Goal: Task Accomplishment & Management: Manage account settings

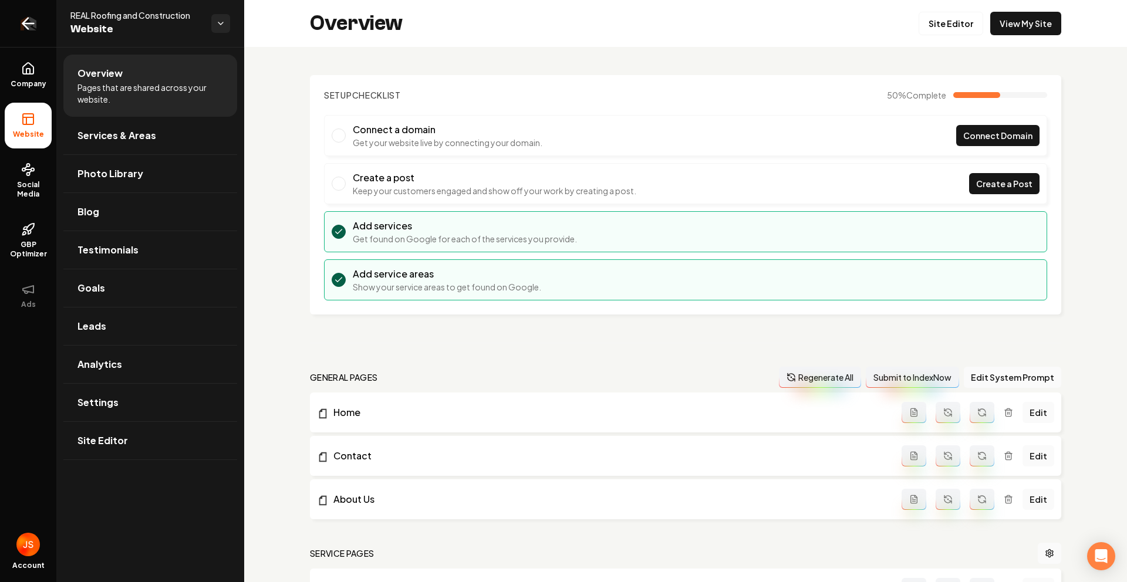
click at [27, 23] on icon "Return to dashboard" at bounding box center [28, 23] width 11 height 0
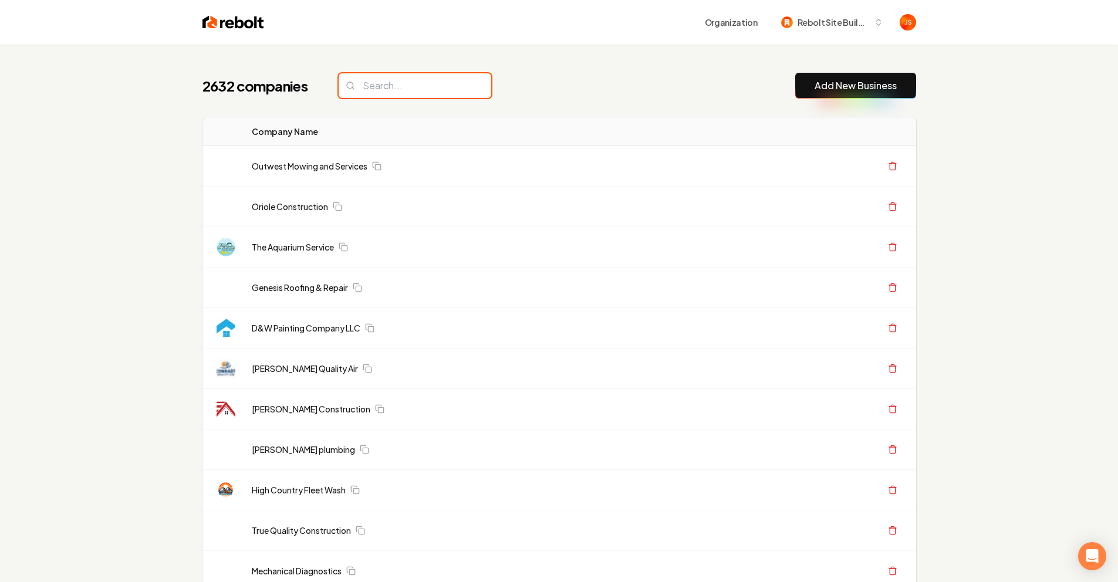
click at [428, 90] on input "search" at bounding box center [415, 85] width 153 height 25
click at [427, 89] on input "search" at bounding box center [415, 85] width 153 height 25
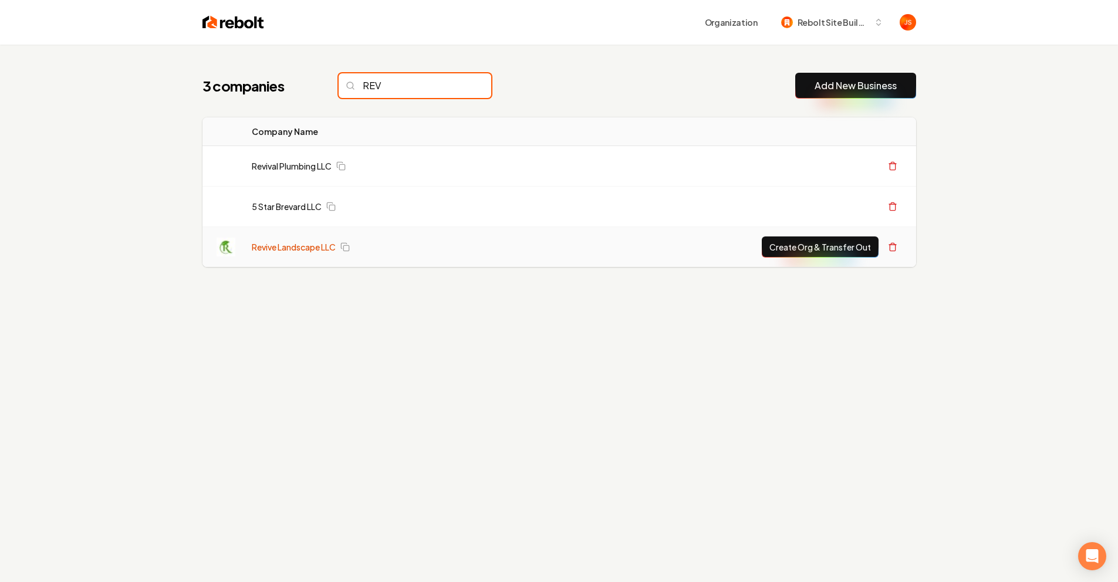
type input "REV"
click at [282, 246] on link "Revive Landscape LLC" at bounding box center [294, 247] width 84 height 12
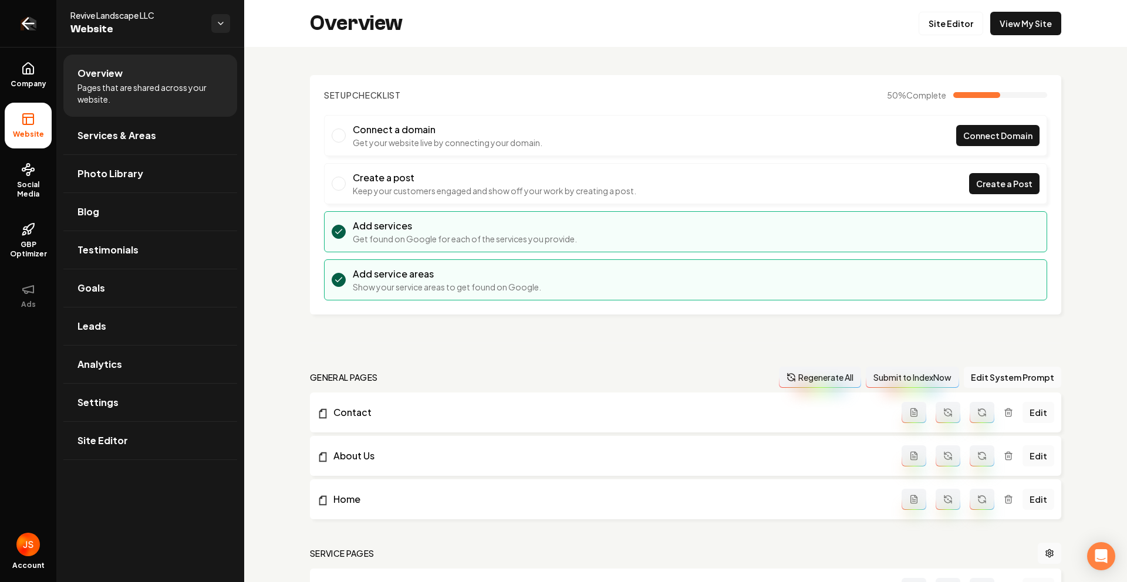
click at [41, 21] on link "Return to dashboard" at bounding box center [28, 23] width 56 height 47
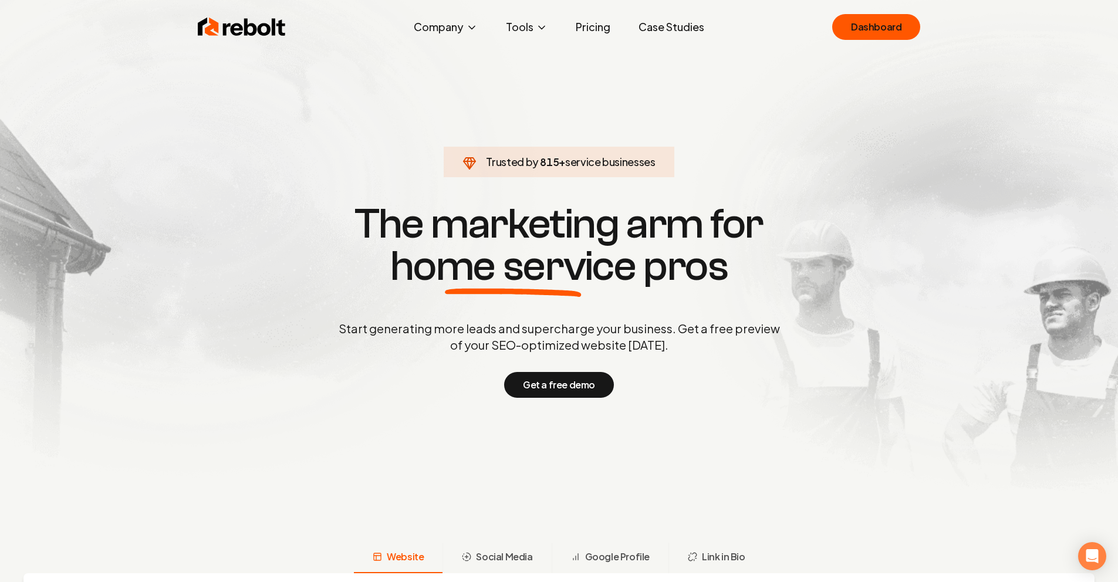
click at [924, 35] on div "Rebolt Company About Blog Jobs Help Center Tools Google Review QR Code Generato…" at bounding box center [559, 26] width 751 height 35
click at [894, 28] on link "Dashboard" at bounding box center [876, 27] width 88 height 26
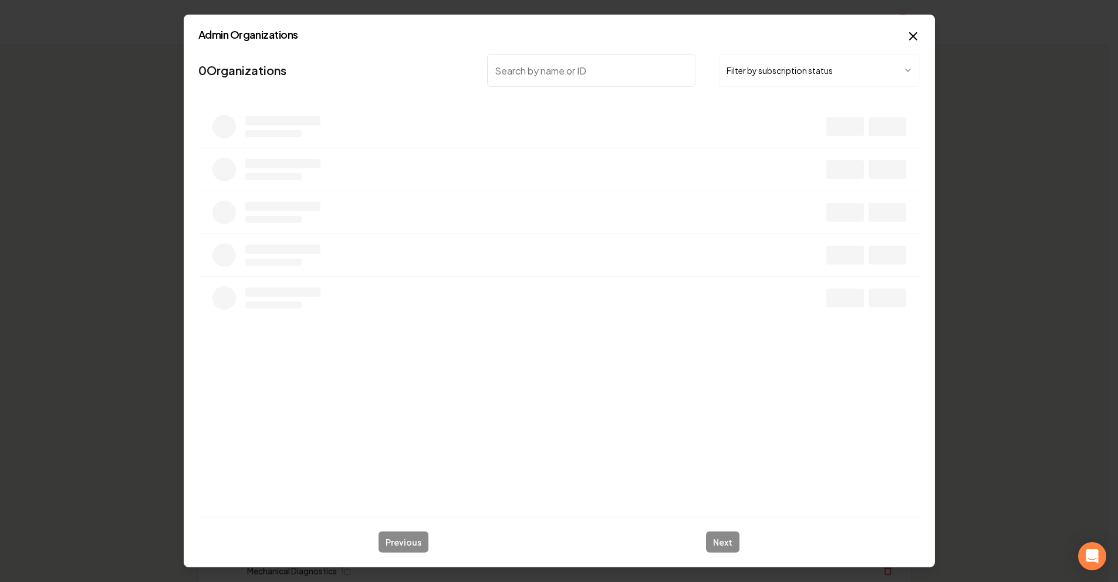
click at [612, 64] on input "search" at bounding box center [591, 70] width 209 height 33
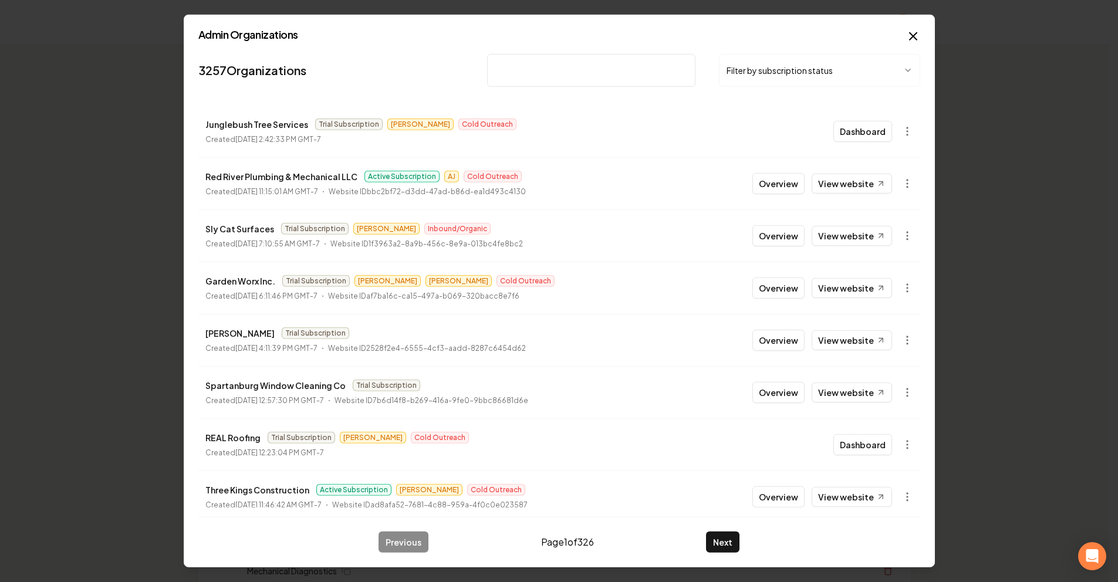
click at [607, 71] on input "search" at bounding box center [591, 70] width 209 height 33
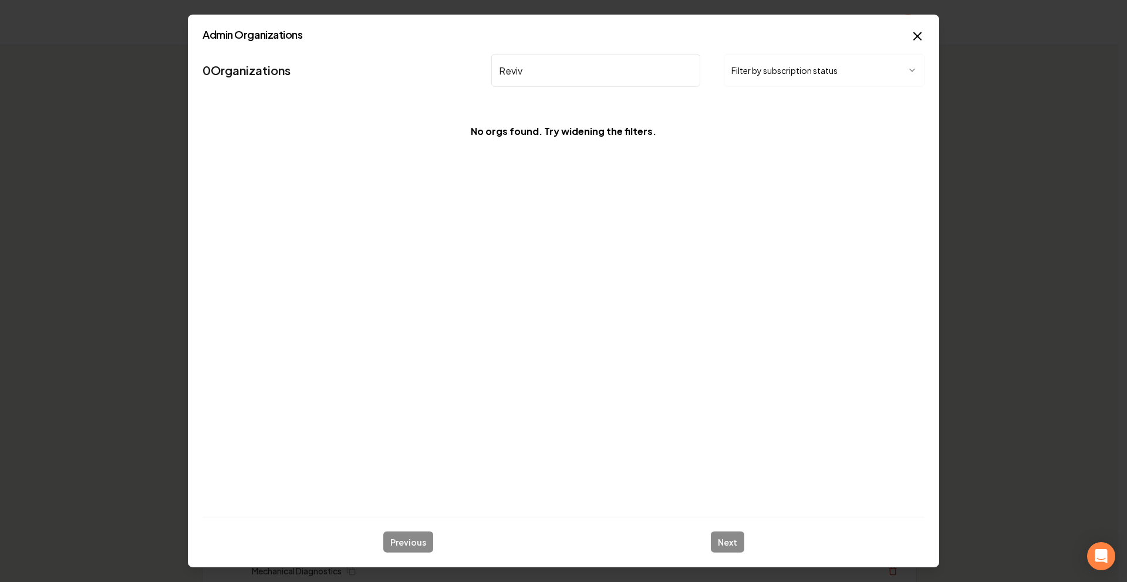
type input "Reviv"
click at [912, 33] on icon "button" at bounding box center [917, 36] width 14 height 14
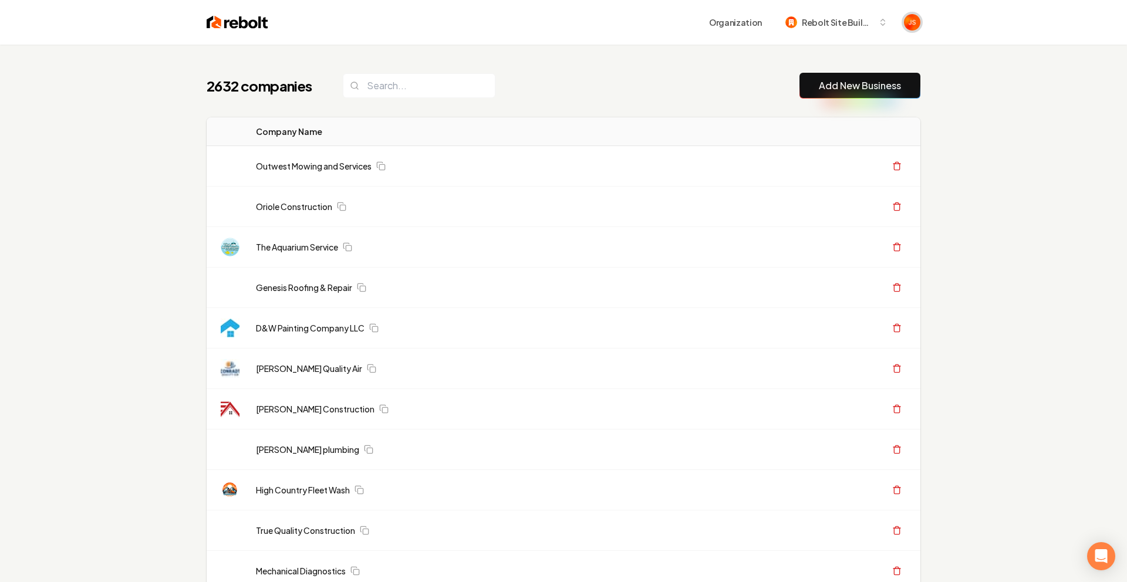
click at [907, 29] on img "Open user button" at bounding box center [912, 22] width 16 height 16
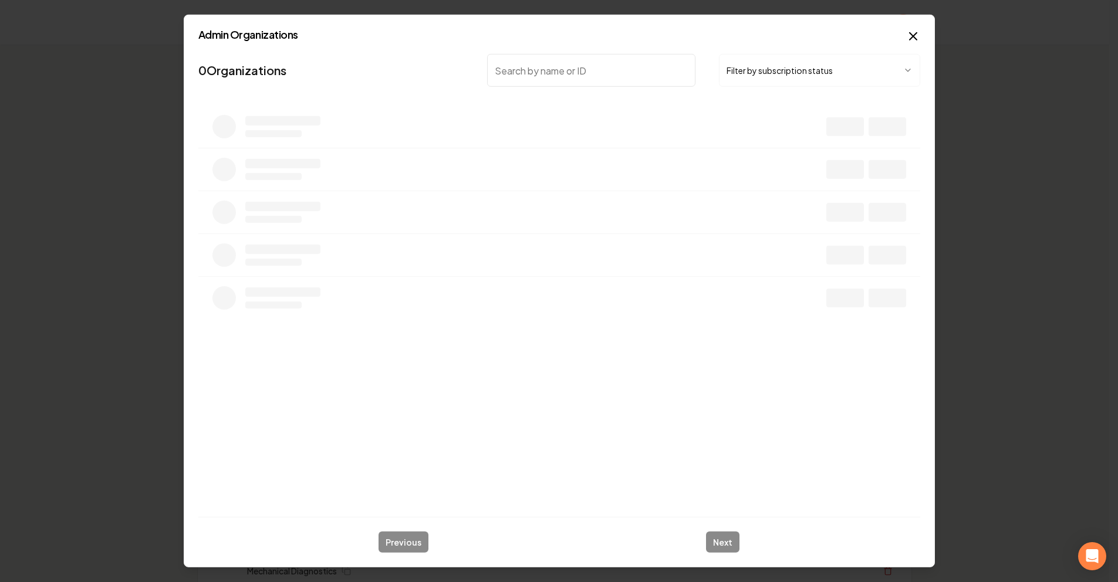
click at [518, 69] on input "search" at bounding box center [591, 70] width 209 height 33
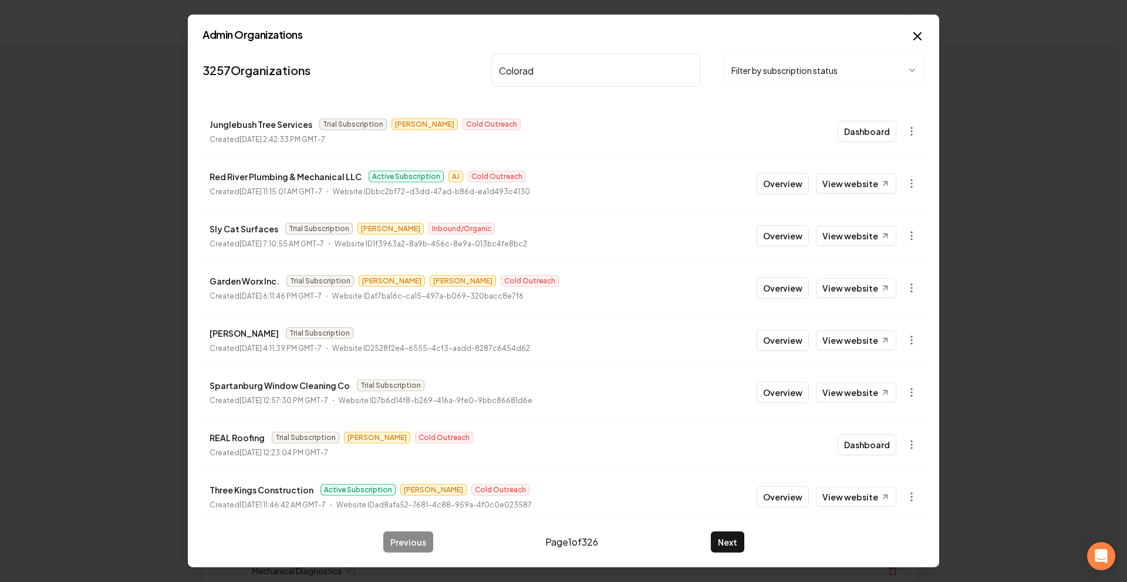
type input "[US_STATE]"
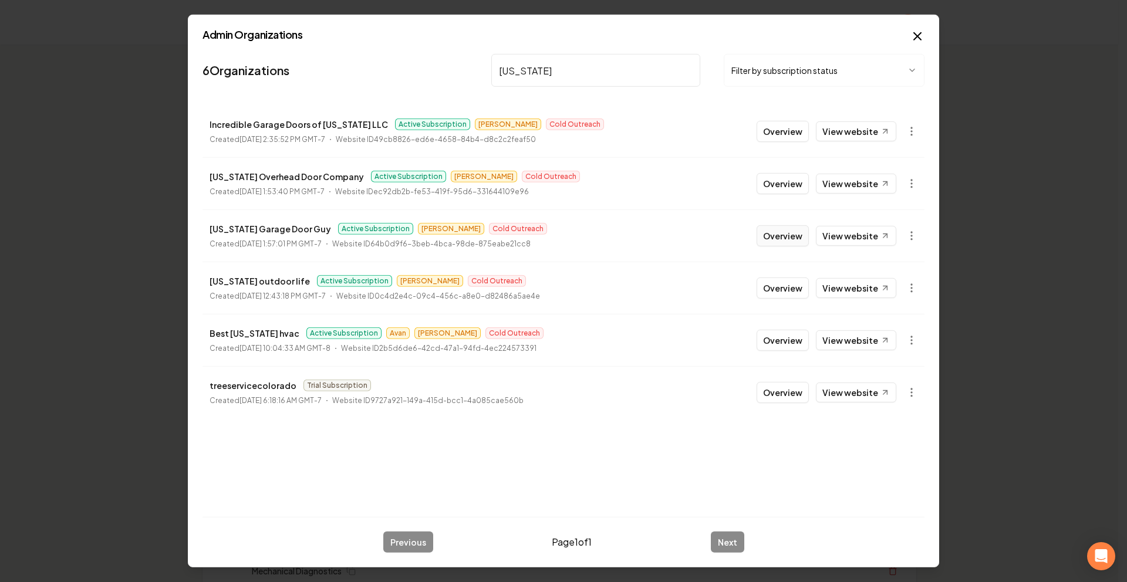
click at [763, 231] on button "Overview" at bounding box center [783, 235] width 52 height 21
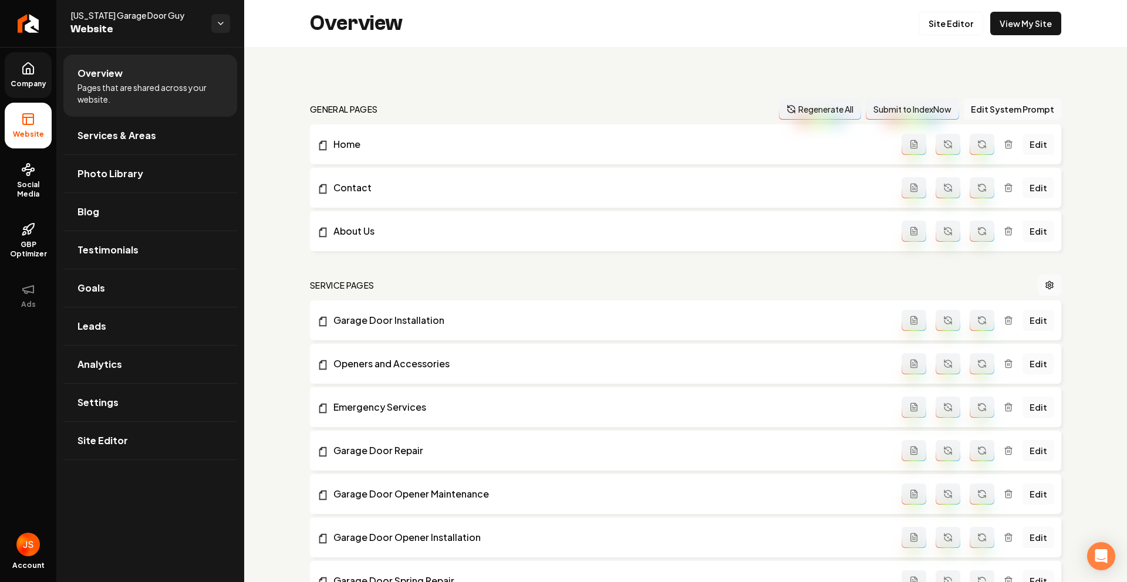
click at [36, 91] on link "Company" at bounding box center [28, 75] width 47 height 46
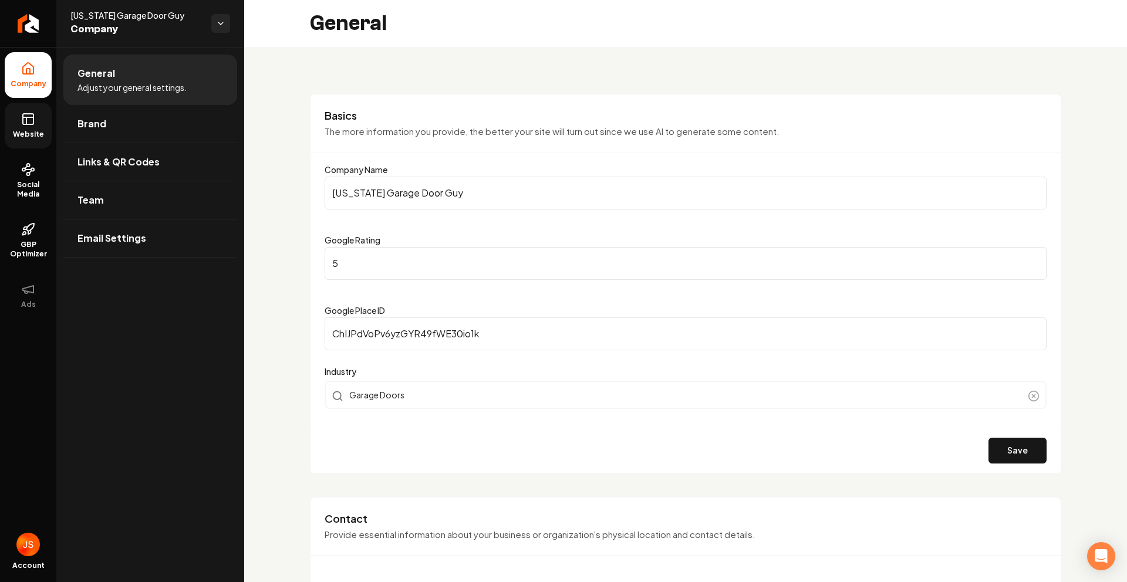
click at [28, 129] on link "Website" at bounding box center [28, 126] width 47 height 46
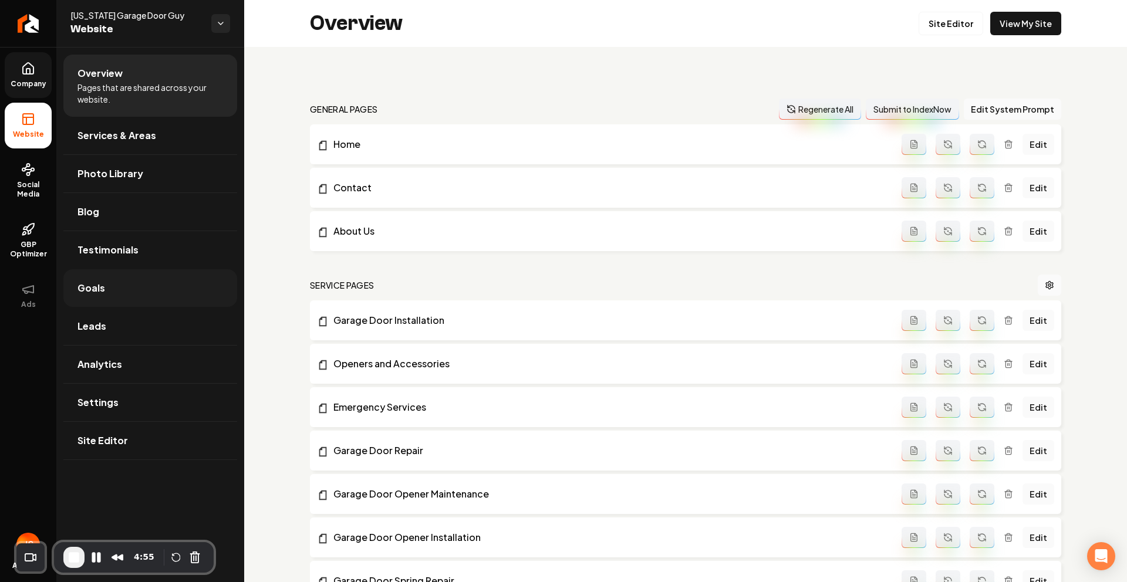
click at [113, 297] on link "Goals" at bounding box center [150, 288] width 174 height 38
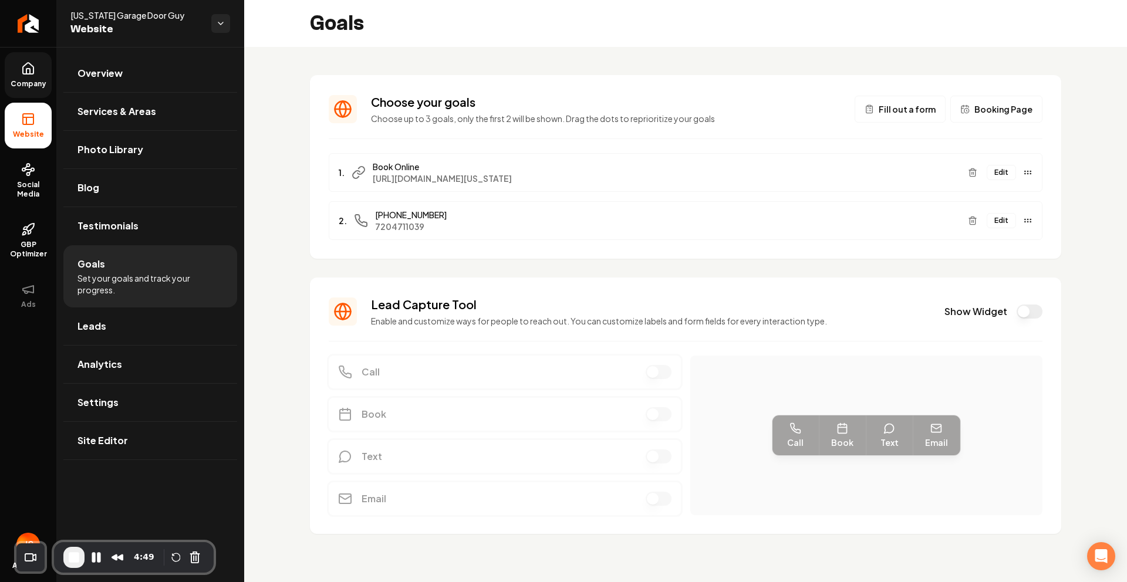
click at [532, 294] on section "Lead Capture Tool Enable and customize ways for people to reach out. You can cu…" at bounding box center [685, 406] width 751 height 256
drag, startPoint x: 532, startPoint y: 294, endPoint x: 459, endPoint y: 305, distance: 74.1
click at [459, 305] on section "Lead Capture Tool Enable and customize ways for people to reach out. You can cu…" at bounding box center [685, 406] width 751 height 256
click at [479, 299] on h3 "Lead Capture Tool" at bounding box center [650, 304] width 559 height 16
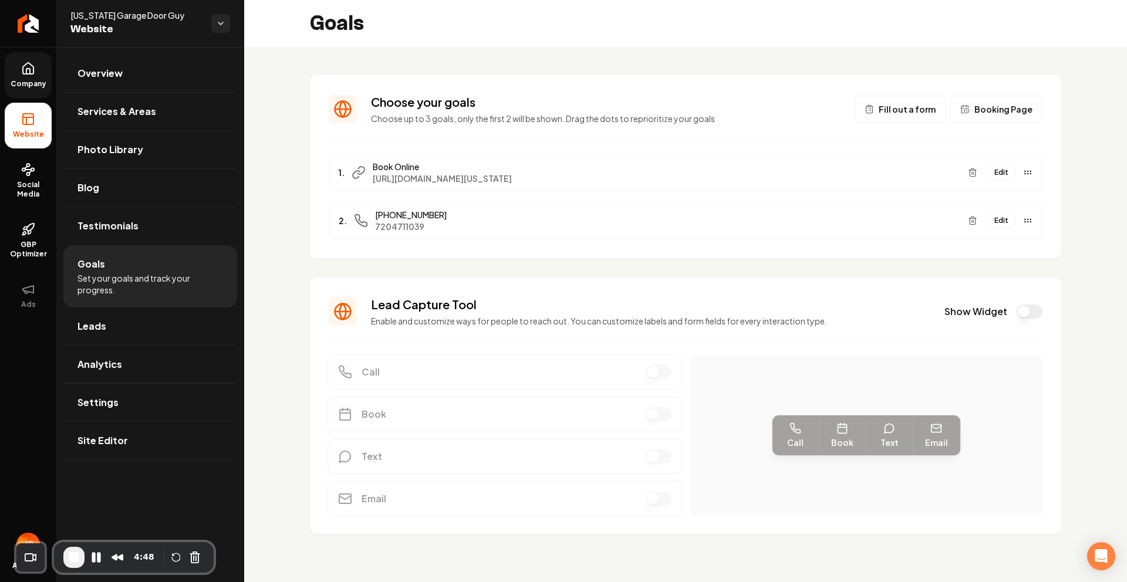
click at [484, 303] on h3 "Lead Capture Tool" at bounding box center [650, 304] width 559 height 16
click at [485, 303] on h3 "Lead Capture Tool" at bounding box center [650, 304] width 559 height 16
click at [43, 65] on link "Company" at bounding box center [28, 75] width 47 height 46
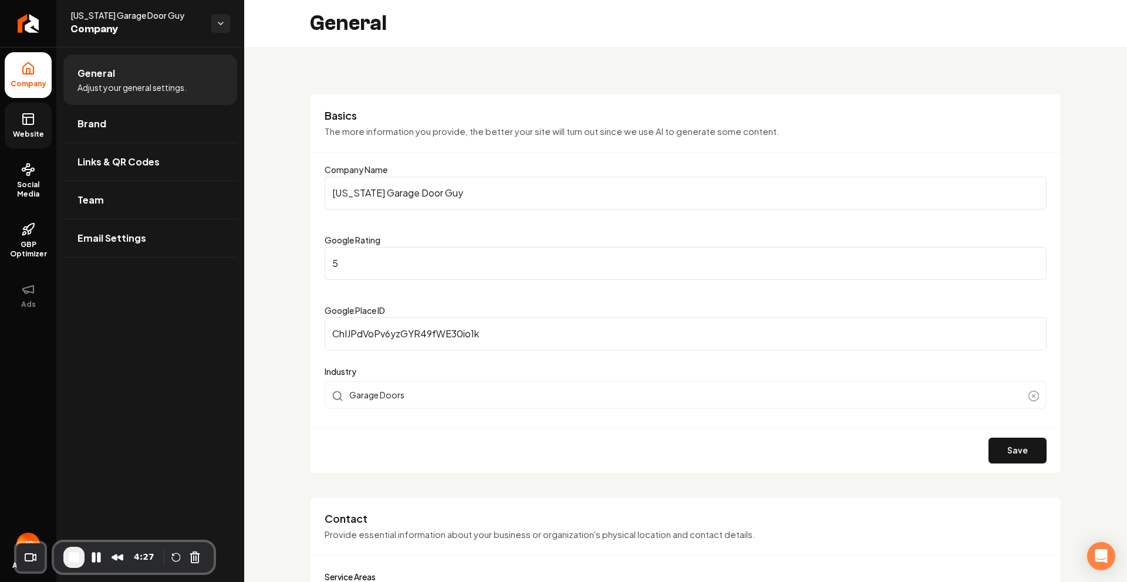
click at [24, 141] on link "Website" at bounding box center [28, 126] width 47 height 46
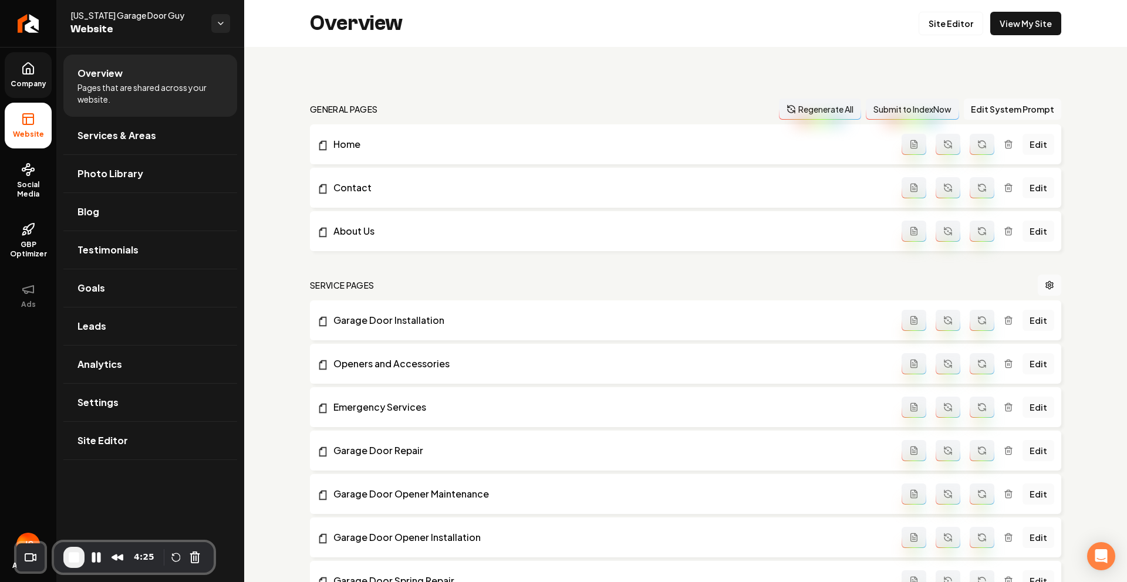
click at [21, 76] on link "Company" at bounding box center [28, 75] width 47 height 46
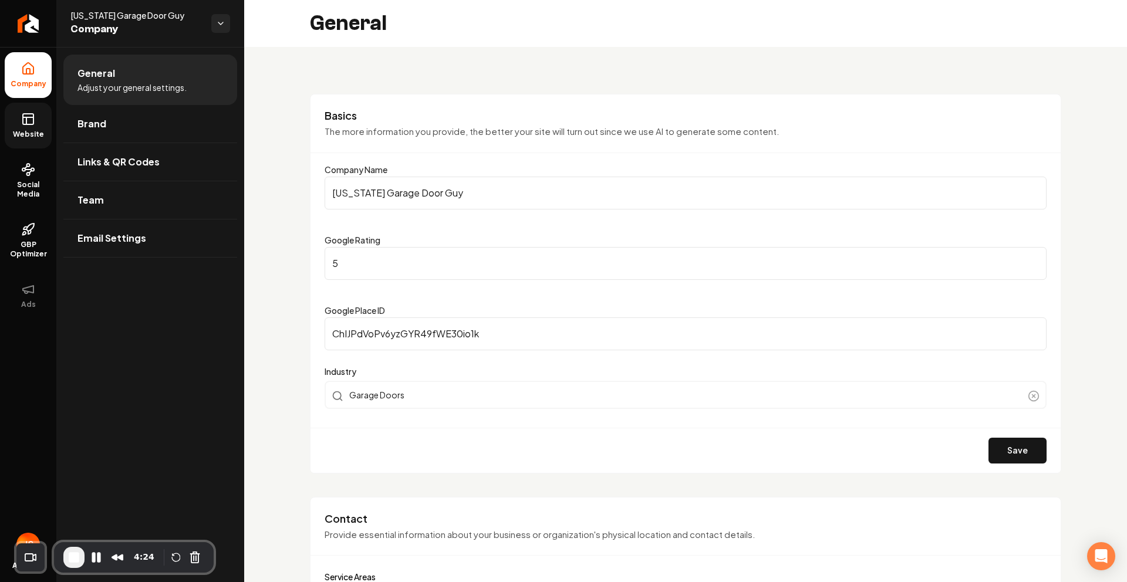
click at [36, 125] on link "Website" at bounding box center [28, 126] width 47 height 46
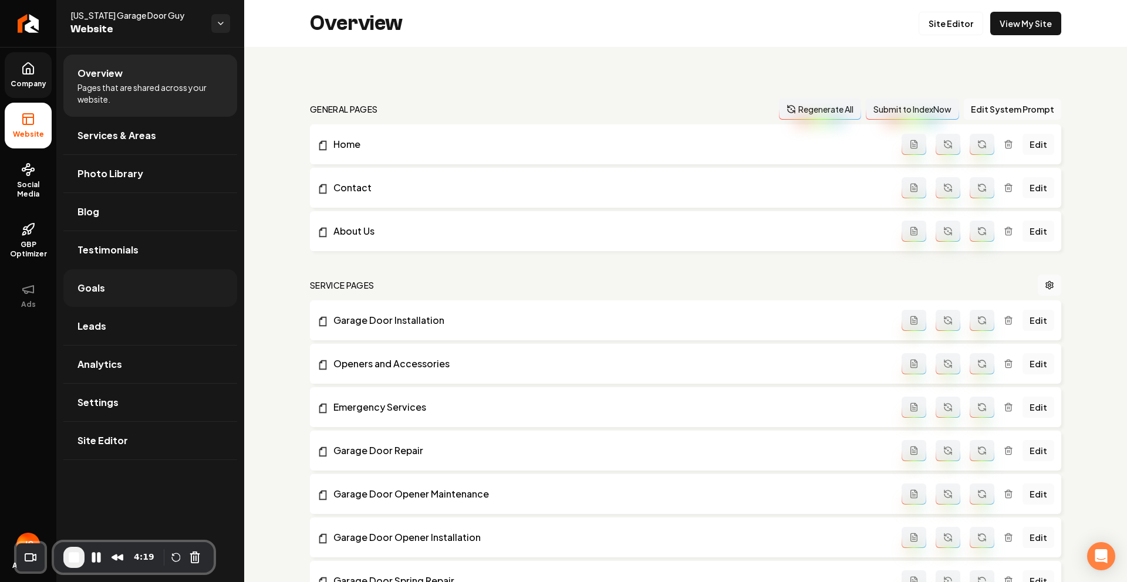
click at [92, 289] on span "Goals" at bounding box center [91, 288] width 28 height 14
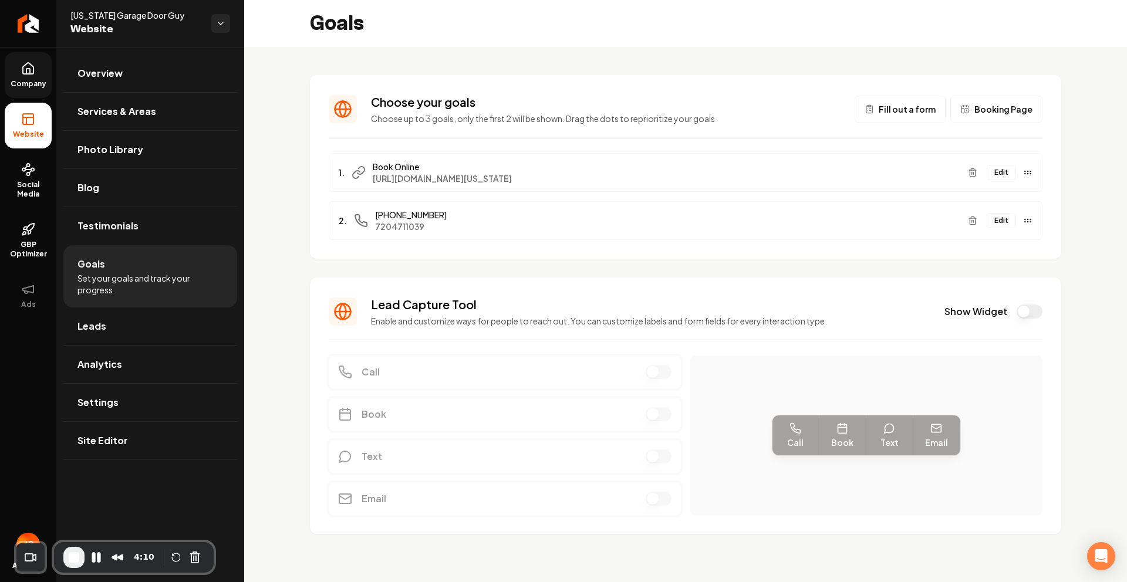
click at [1009, 224] on button "Edit" at bounding box center [1001, 220] width 29 height 15
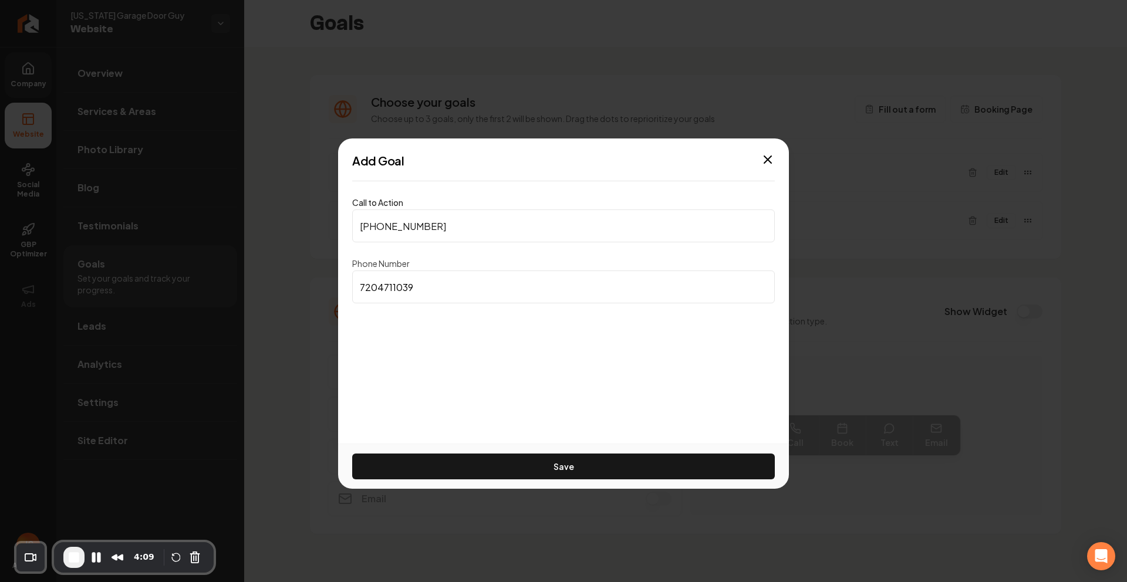
click at [437, 237] on input "[PHONE_NUMBER]" at bounding box center [563, 226] width 423 height 33
click at [443, 229] on input "[PHONE_NUMBER]" at bounding box center [563, 226] width 423 height 33
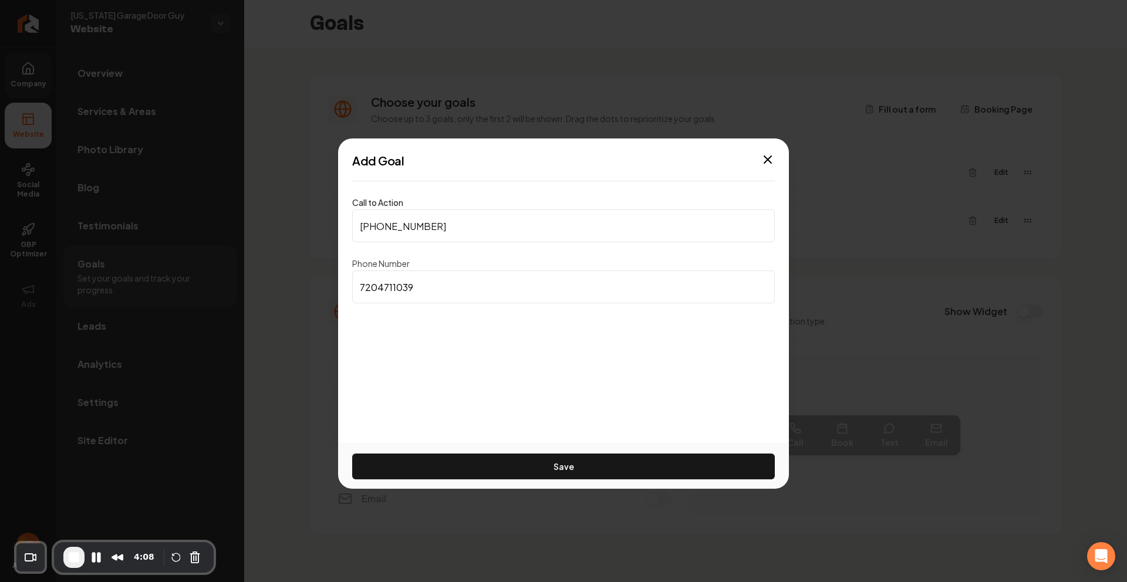
click at [425, 303] on input "7204711039" at bounding box center [563, 287] width 423 height 33
click at [417, 228] on input "[PHONE_NUMBER]" at bounding box center [563, 226] width 423 height 33
click at [432, 225] on input "[PHONE_NUMBER]" at bounding box center [563, 226] width 423 height 33
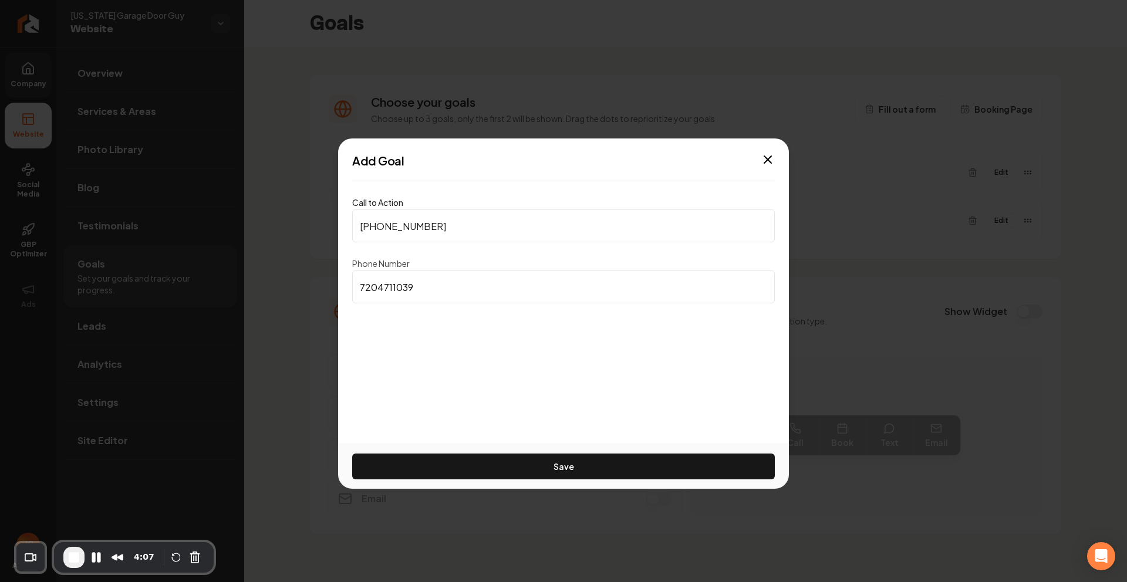
click at [437, 226] on input "[PHONE_NUMBER]" at bounding box center [563, 226] width 423 height 33
drag, startPoint x: 437, startPoint y: 226, endPoint x: 347, endPoint y: 225, distance: 89.8
click at [347, 225] on div "Call to Action [PHONE_NUMBER] Phone Number [PHONE_NUMBER] Save" at bounding box center [563, 259] width 451 height 136
click at [404, 229] on input "[PHONE_NUMBER]" at bounding box center [563, 226] width 423 height 33
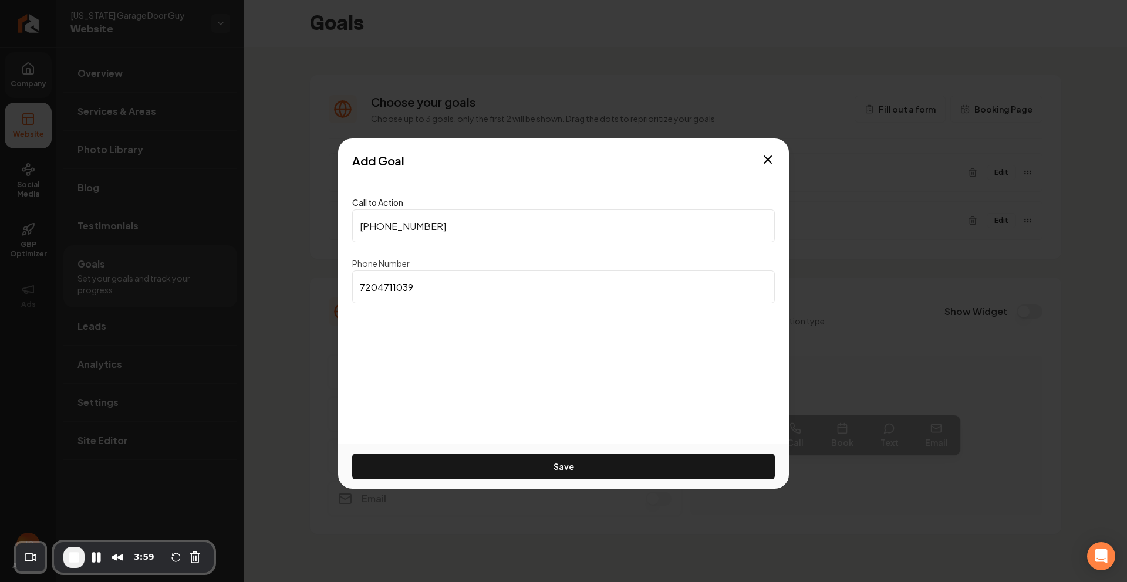
click at [404, 229] on input "[PHONE_NUMBER]" at bounding box center [563, 226] width 423 height 33
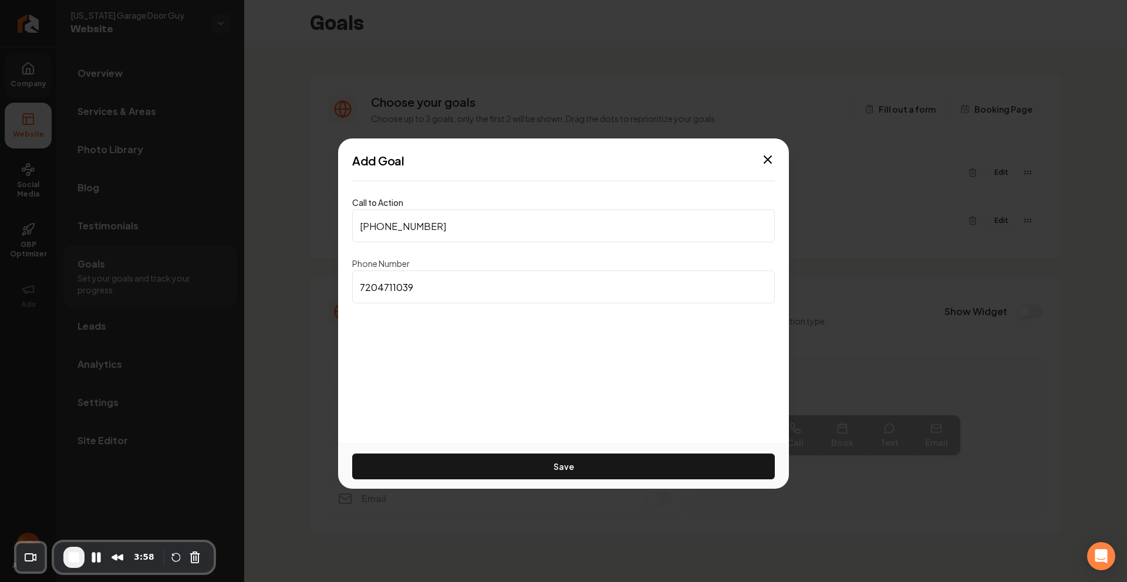
click at [404, 229] on input "[PHONE_NUMBER]" at bounding box center [563, 226] width 423 height 33
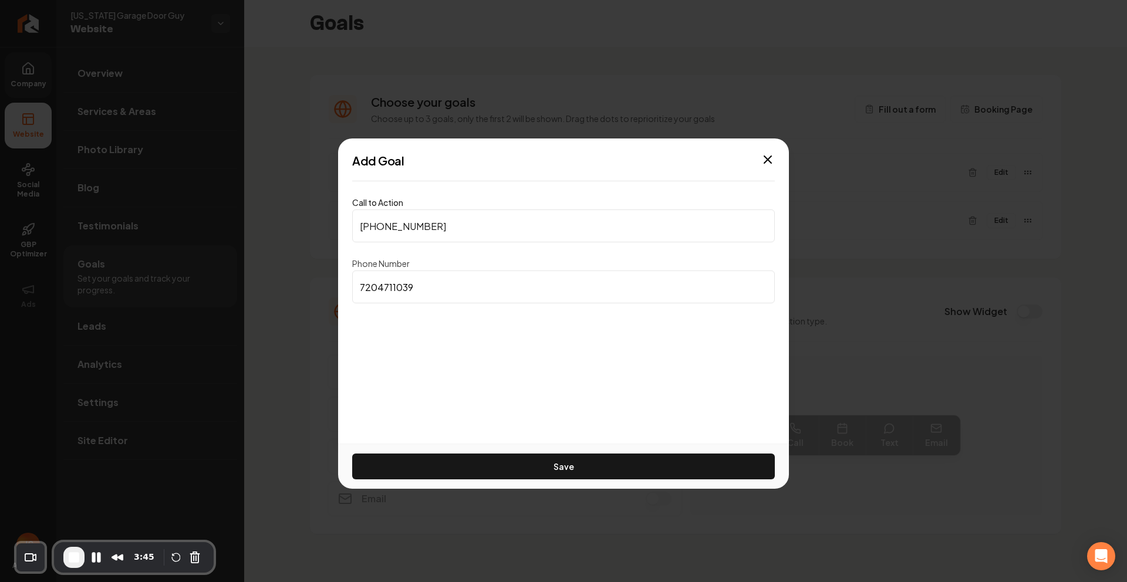
click at [416, 237] on input "[PHONE_NUMBER]" at bounding box center [563, 226] width 423 height 33
click at [428, 229] on input "[PHONE_NUMBER]" at bounding box center [563, 226] width 423 height 33
click at [428, 228] on input "[PHONE_NUMBER]" at bounding box center [563, 226] width 423 height 33
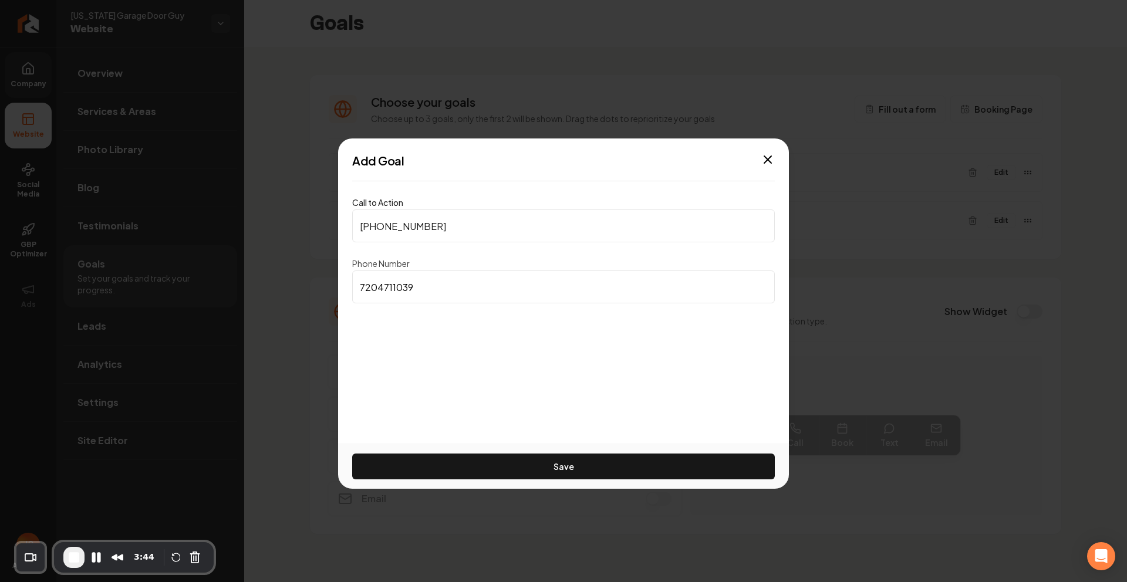
click at [428, 228] on input "[PHONE_NUMBER]" at bounding box center [563, 226] width 423 height 33
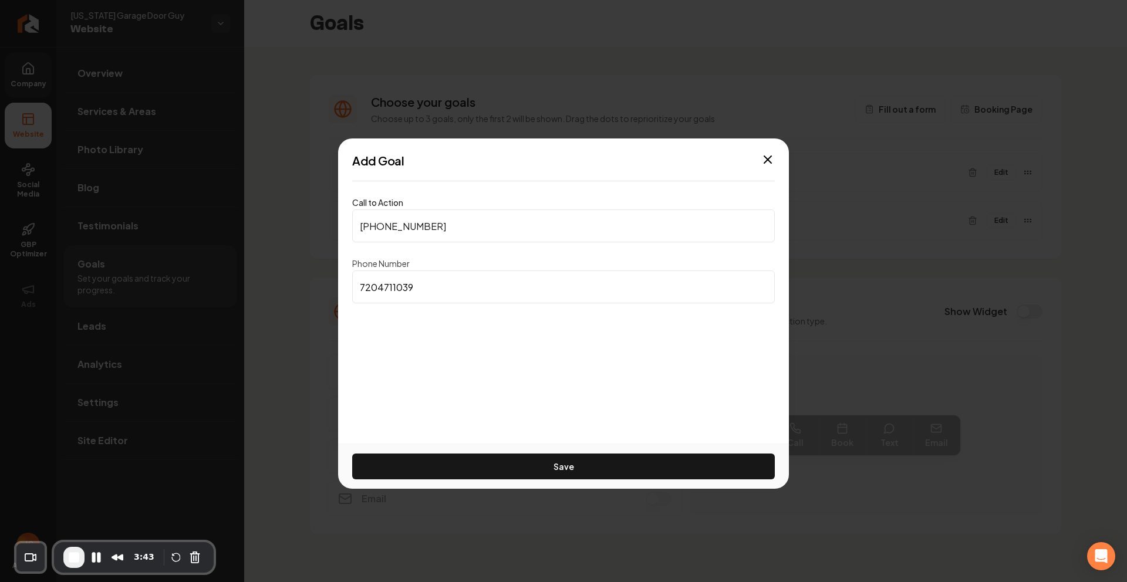
click at [428, 228] on input "[PHONE_NUMBER]" at bounding box center [563, 226] width 423 height 33
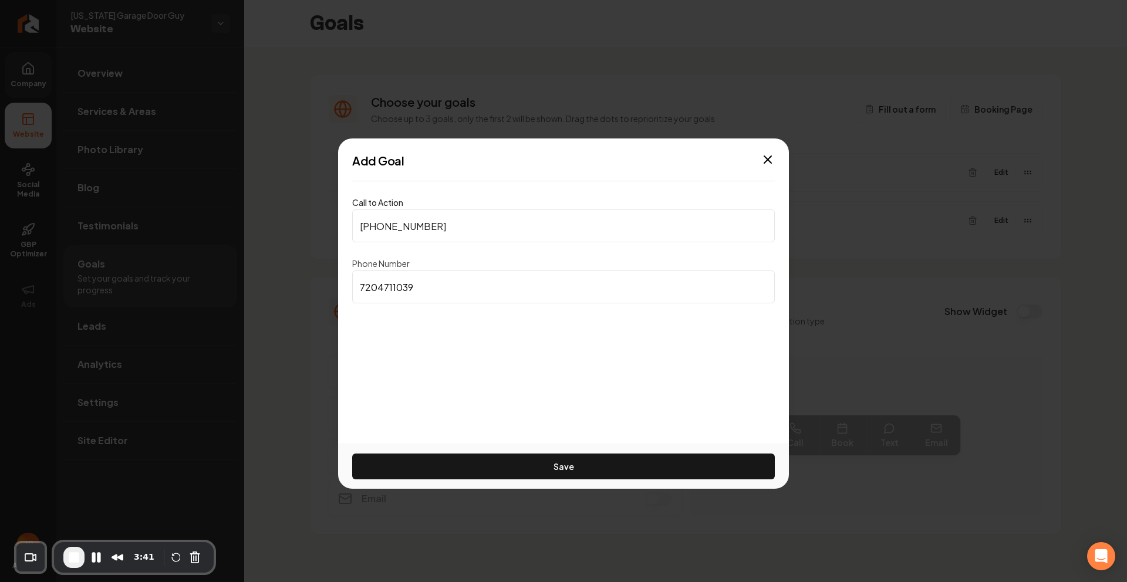
click at [428, 228] on input "[PHONE_NUMBER]" at bounding box center [563, 226] width 423 height 33
click at [768, 155] on icon "button" at bounding box center [768, 160] width 14 height 14
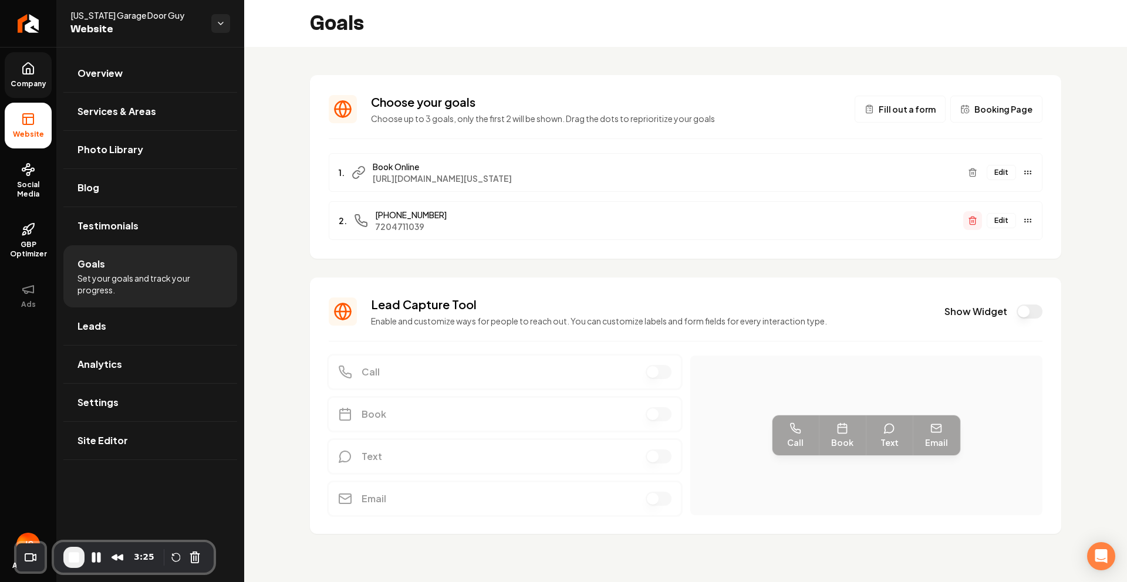
click at [972, 217] on icon "Main content area" at bounding box center [972, 220] width 9 height 9
click at [1004, 221] on button "Edit" at bounding box center [1001, 220] width 29 height 15
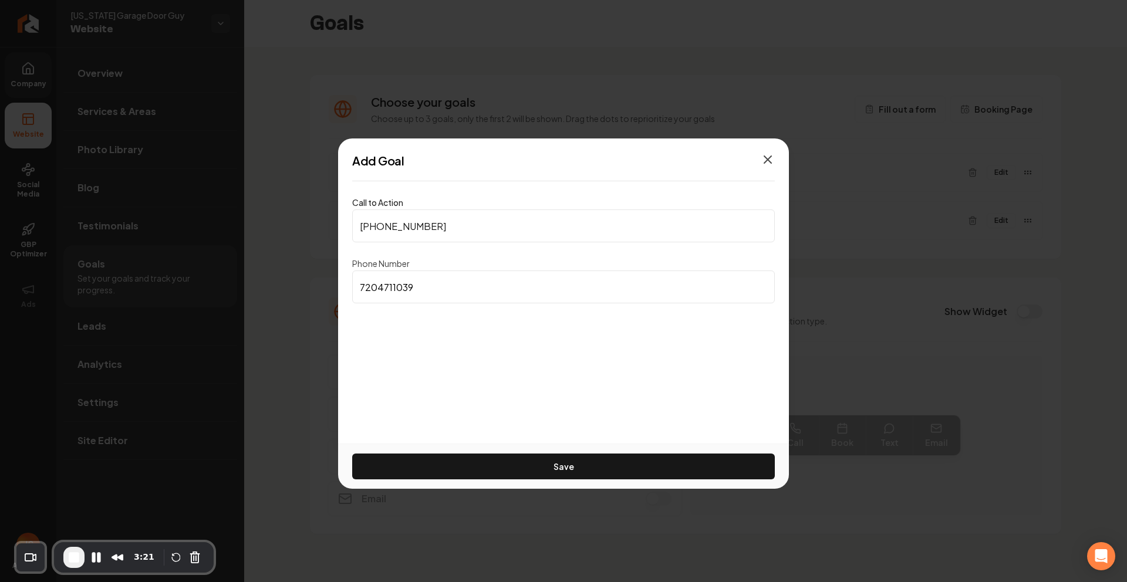
click at [768, 158] on icon "button" at bounding box center [767, 159] width 7 height 7
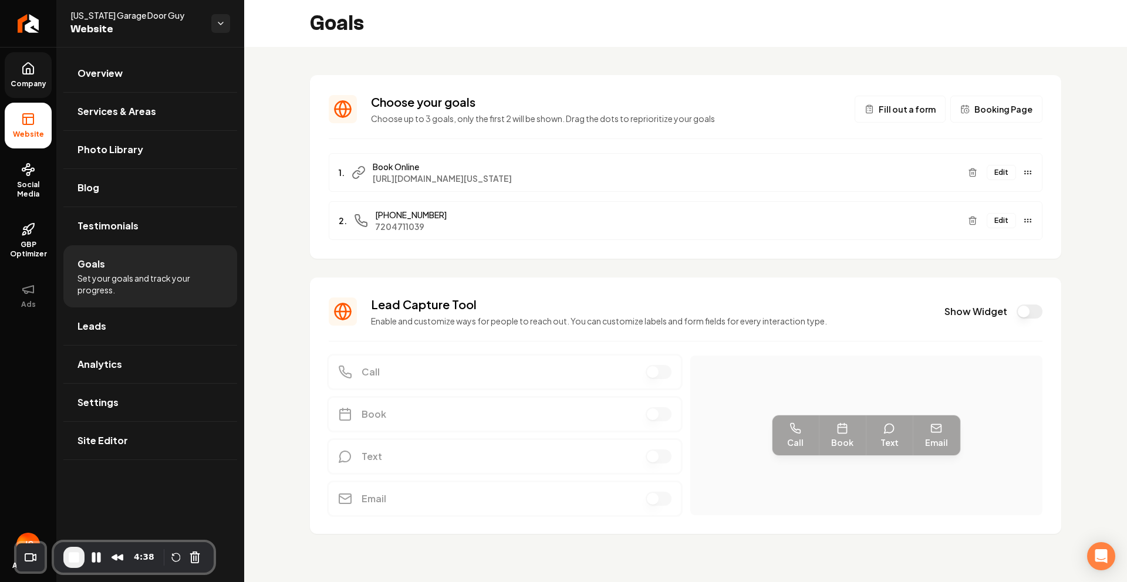
click at [29, 72] on icon at bounding box center [28, 71] width 4 height 5
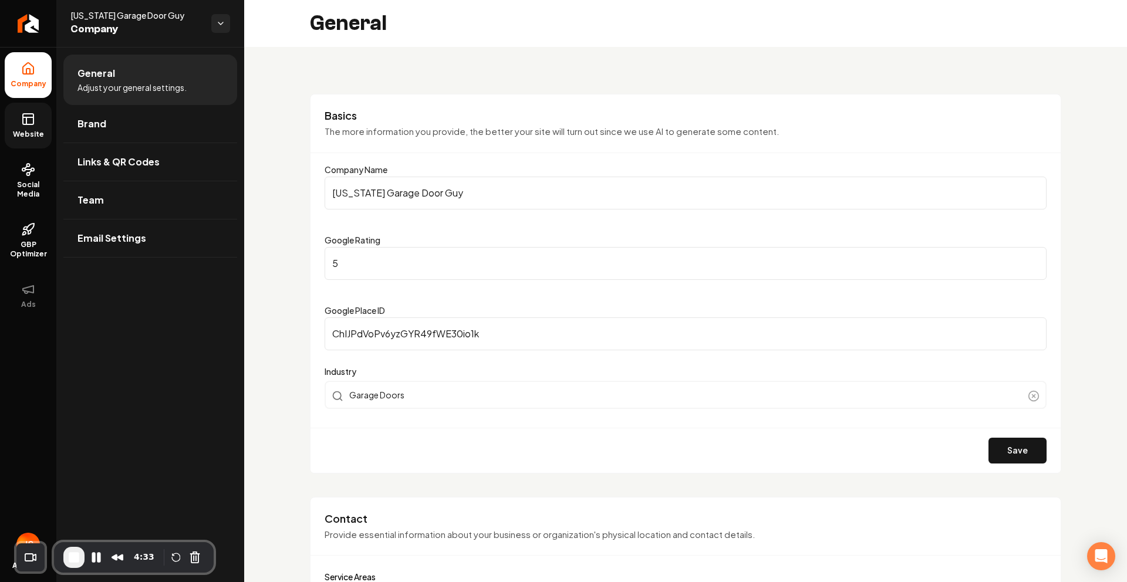
click at [27, 113] on icon at bounding box center [28, 119] width 14 height 14
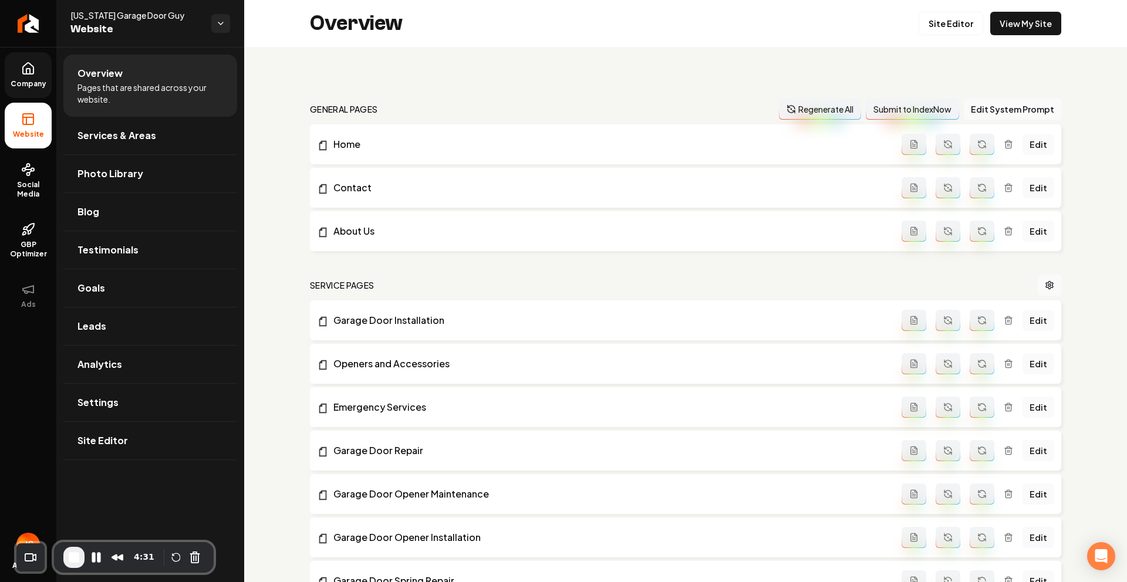
click at [22, 85] on span "Company" at bounding box center [28, 83] width 45 height 9
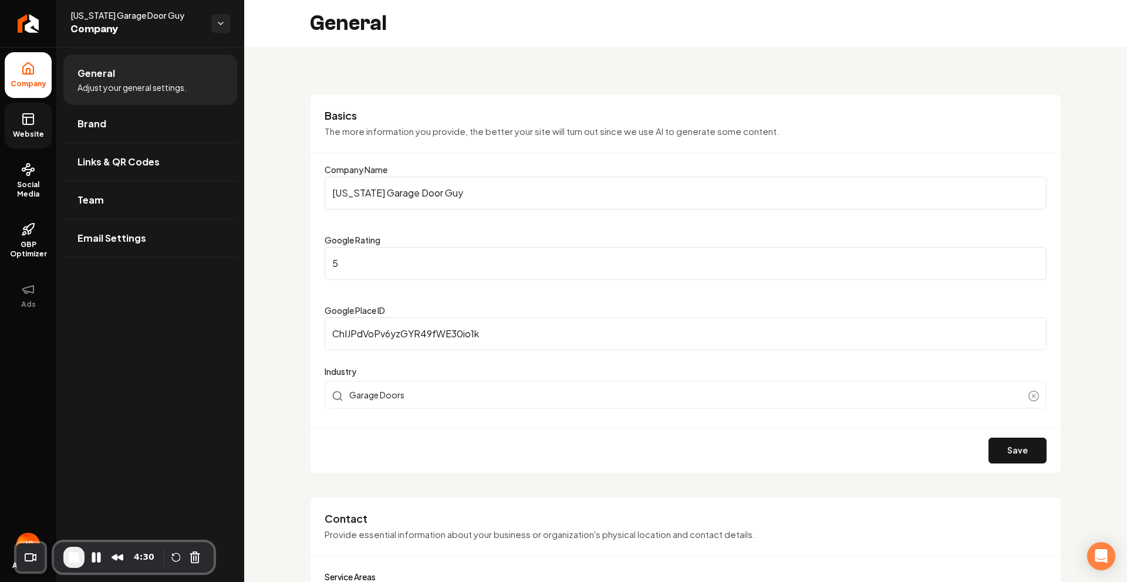
click at [33, 120] on rect at bounding box center [28, 119] width 11 height 11
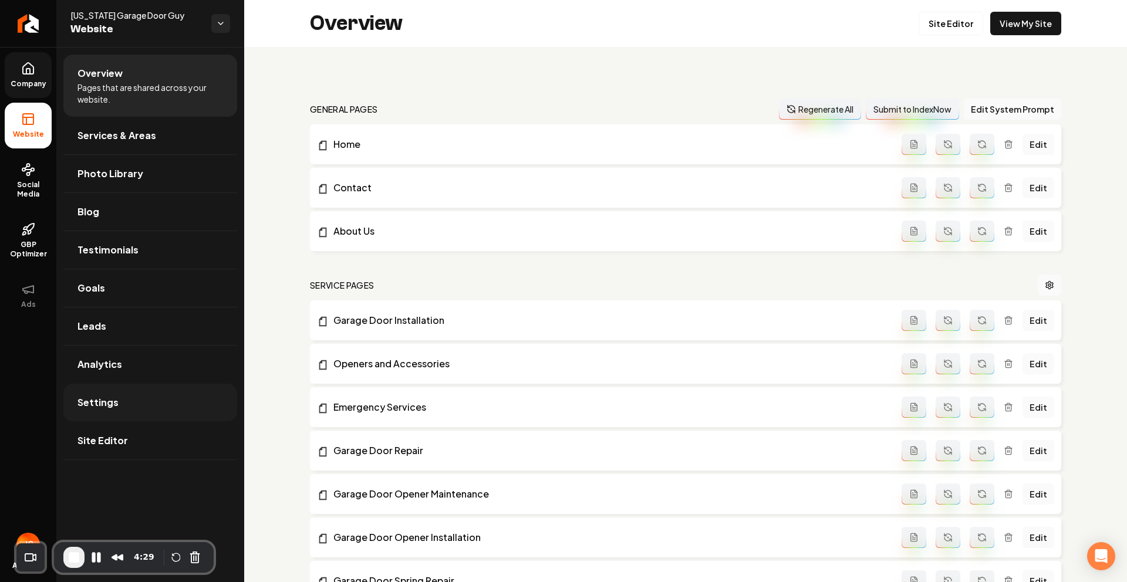
click at [145, 410] on link "Settings" at bounding box center [150, 403] width 174 height 38
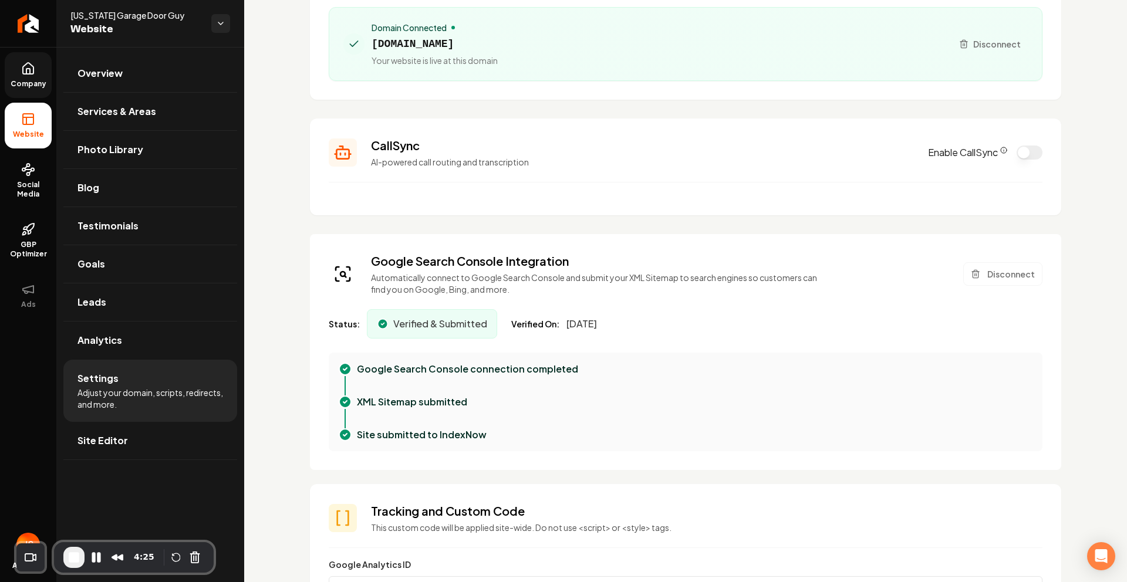
scroll to position [123, 0]
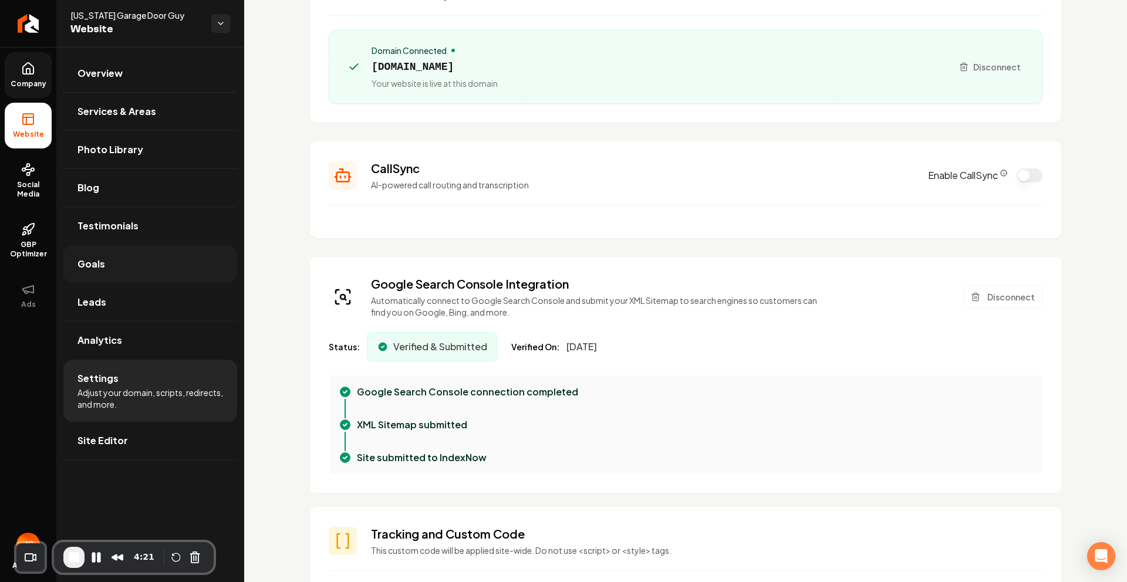
click at [126, 265] on link "Goals" at bounding box center [150, 264] width 174 height 38
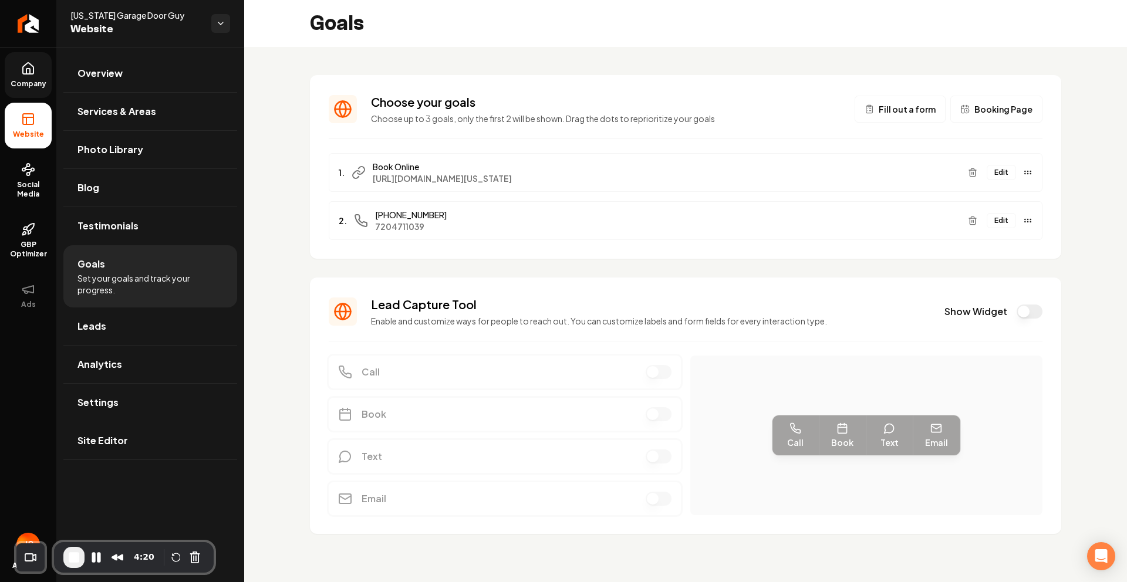
click at [1002, 217] on button "Edit" at bounding box center [1001, 220] width 29 height 15
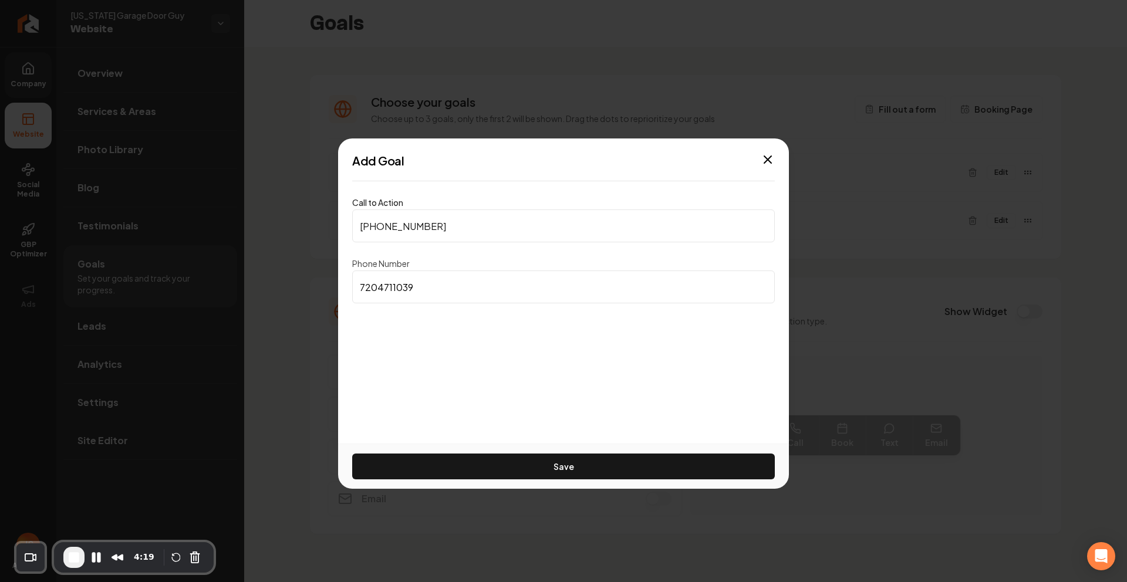
click at [437, 236] on input "[PHONE_NUMBER]" at bounding box center [563, 226] width 423 height 33
click at [432, 229] on input "[PHONE_NUMBER]" at bounding box center [563, 226] width 423 height 33
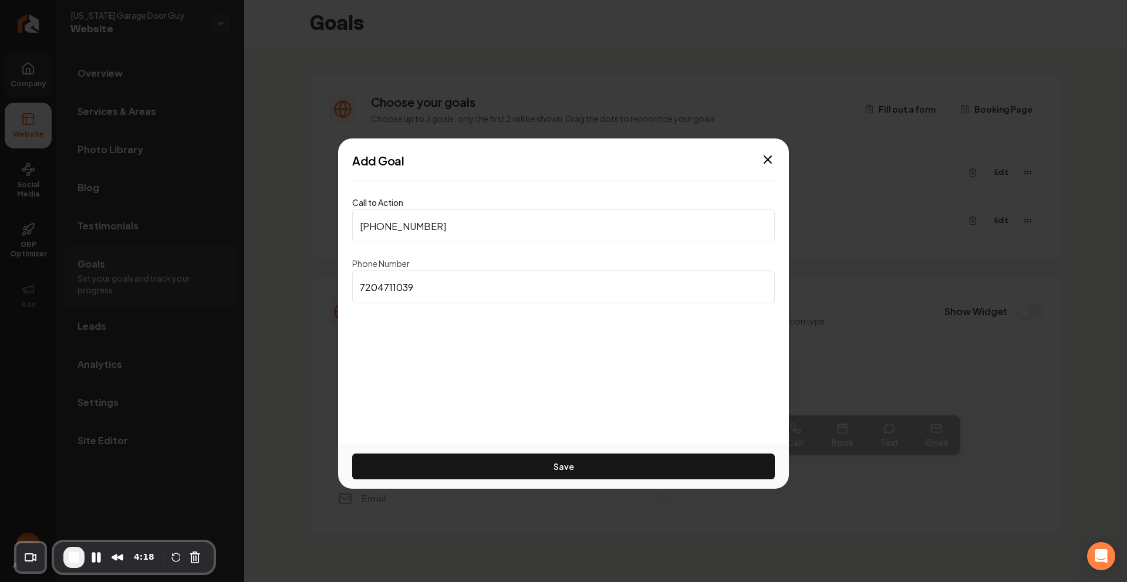
click at [438, 228] on input "[PHONE_NUMBER]" at bounding box center [563, 226] width 423 height 33
drag, startPoint x: 438, startPoint y: 228, endPoint x: 352, endPoint y: 231, distance: 86.9
click at [352, 231] on input "[PHONE_NUMBER]" at bounding box center [563, 226] width 423 height 33
click at [375, 229] on input "[PHONE_NUMBER]" at bounding box center [563, 226] width 423 height 33
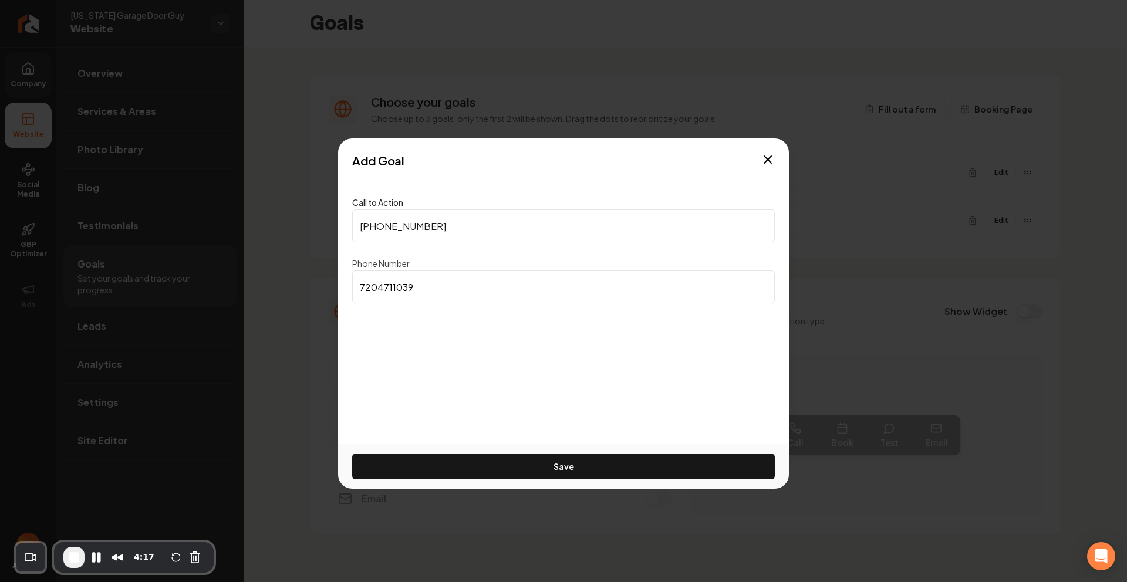
click at [375, 229] on input "[PHONE_NUMBER]" at bounding box center [563, 226] width 423 height 33
click at [75, 562] on span "End Recording" at bounding box center [74, 558] width 14 height 14
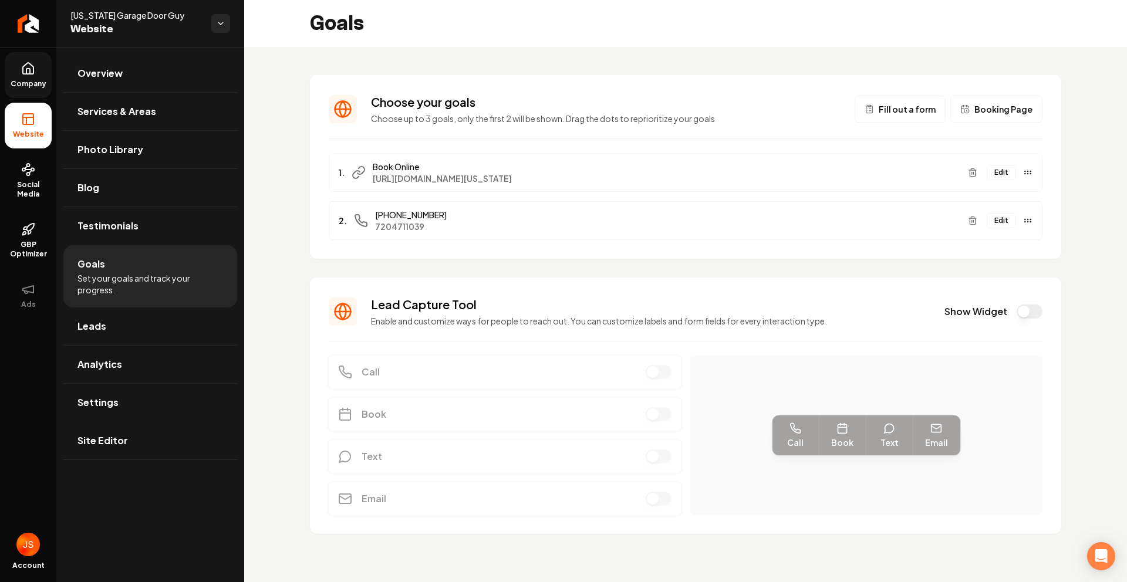
click at [9, 53] on link "Company" at bounding box center [28, 75] width 47 height 46
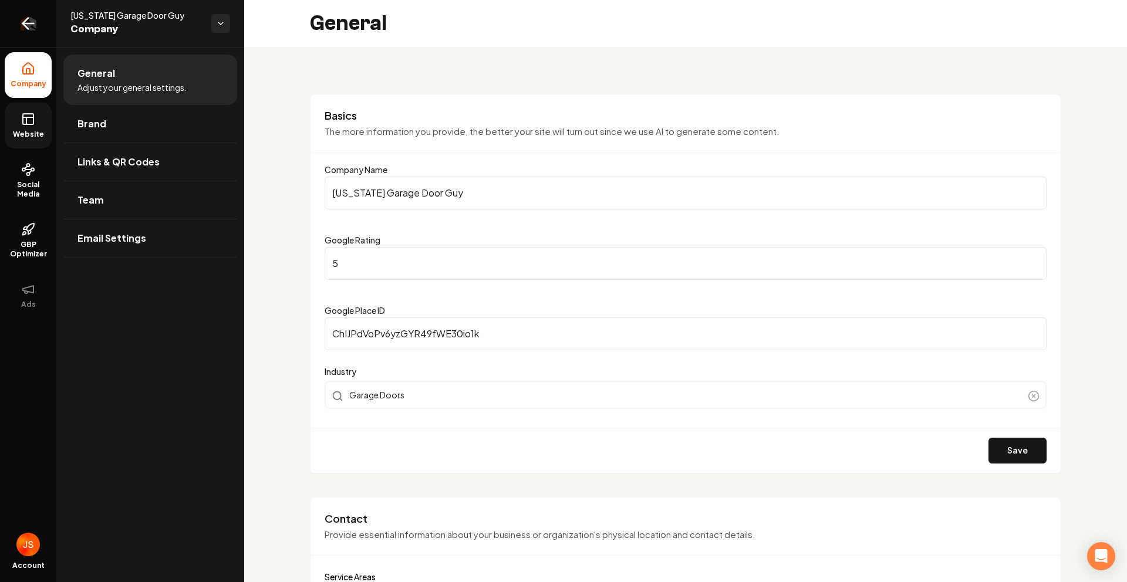
click at [37, 18] on link "Return to dashboard" at bounding box center [28, 23] width 56 height 47
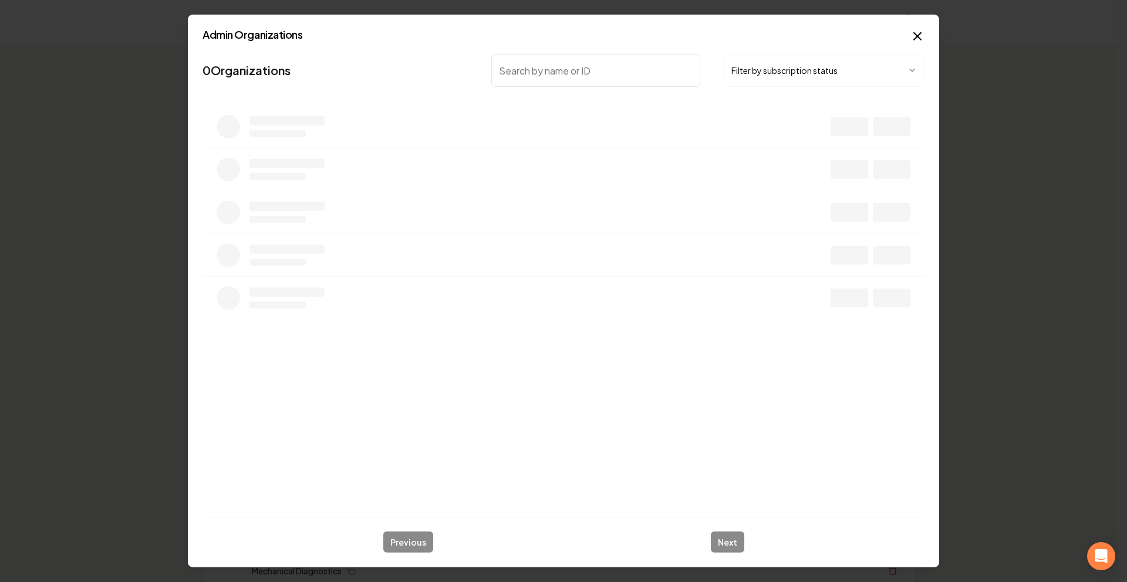
click at [744, 62] on body "Organization Rebolt Site Builder 2632 companies Add New Business Logo Company N…" at bounding box center [559, 291] width 1118 height 582
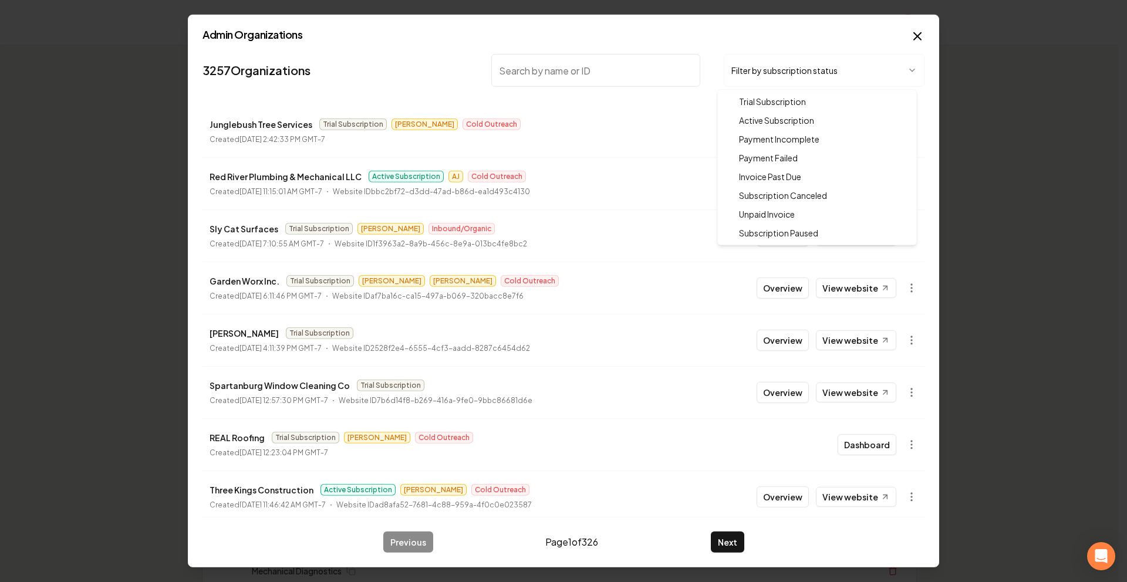
drag, startPoint x: 749, startPoint y: 113, endPoint x: 684, endPoint y: 95, distance: 67.6
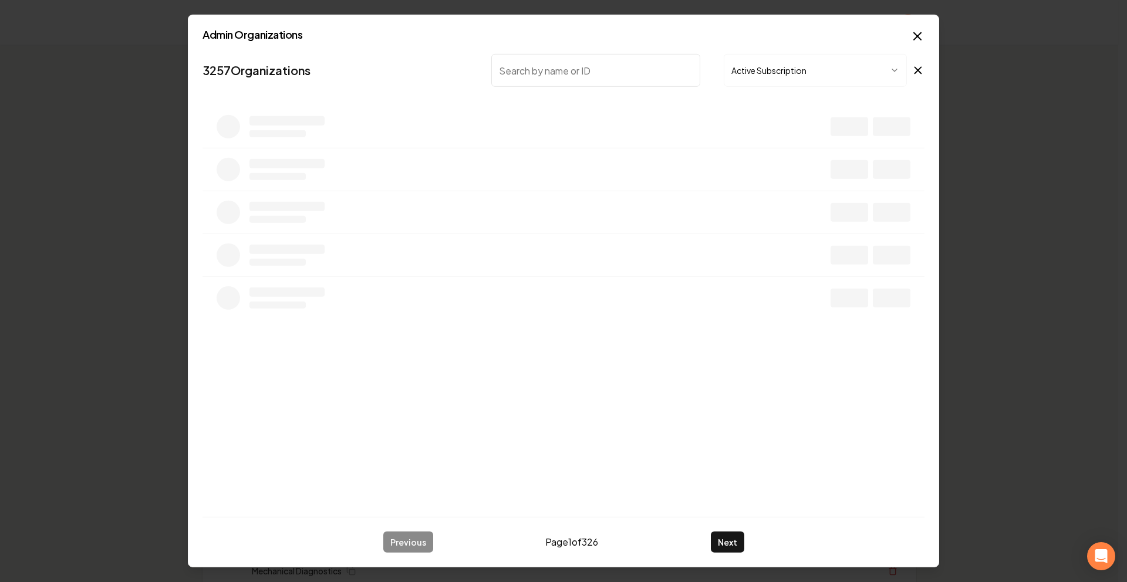
click at [615, 75] on input "search" at bounding box center [595, 70] width 209 height 33
click at [596, 69] on input "search" at bounding box center [595, 70] width 209 height 33
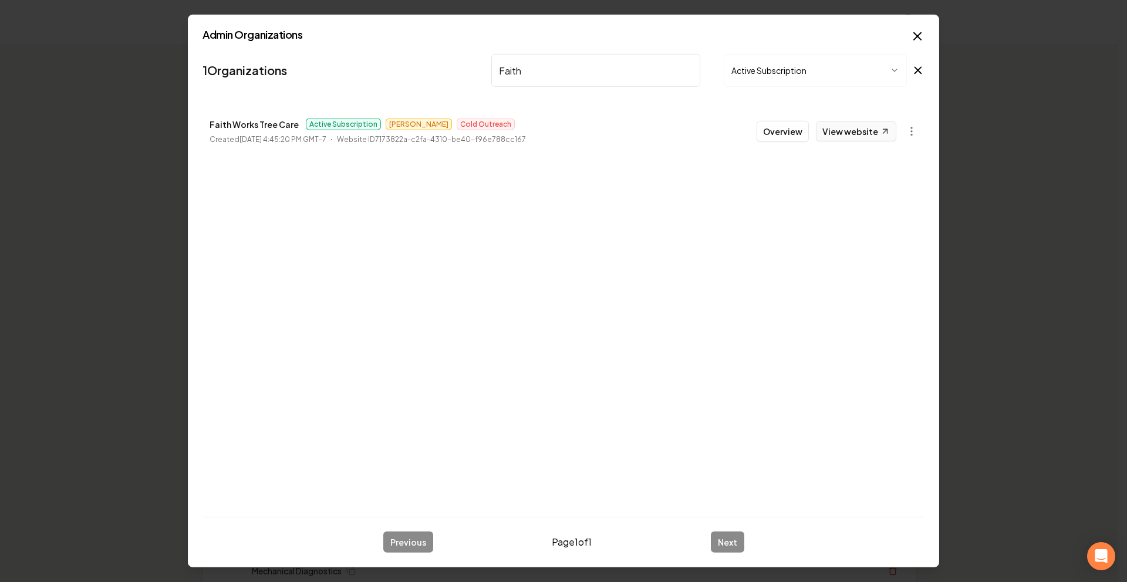
type input "Faith"
click at [875, 131] on link "View website" at bounding box center [856, 131] width 80 height 20
click at [801, 127] on button "Overview" at bounding box center [783, 131] width 52 height 21
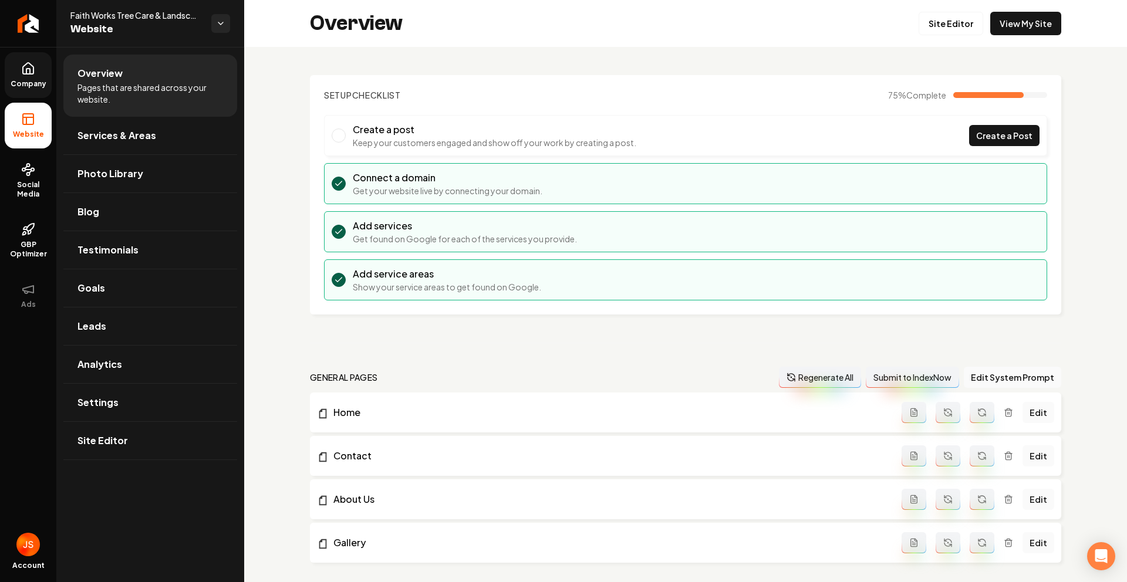
click at [28, 85] on span "Company" at bounding box center [28, 83] width 45 height 9
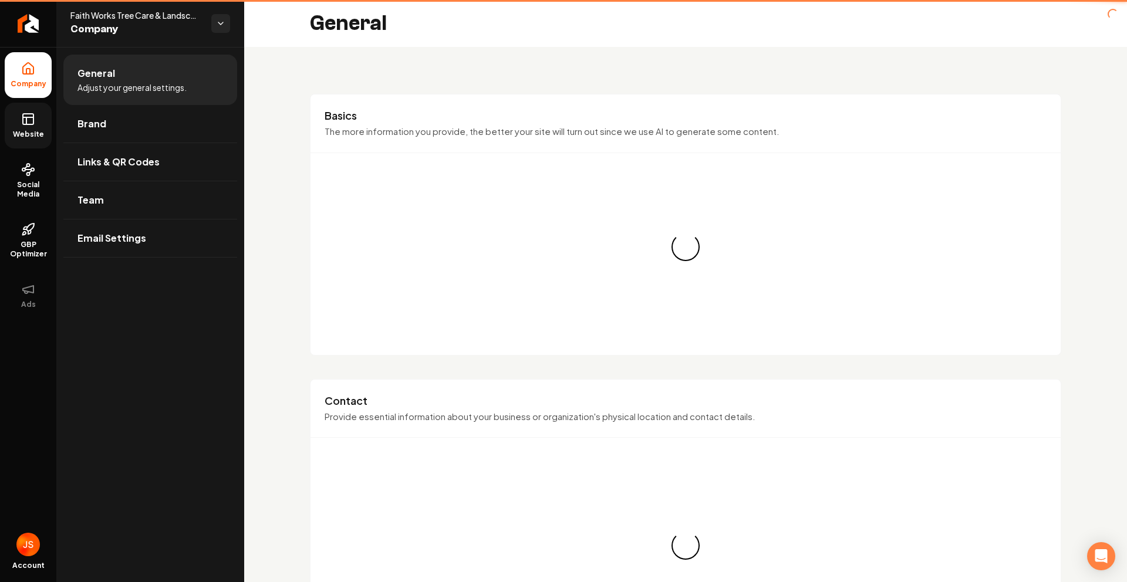
click at [18, 112] on link "Website" at bounding box center [28, 126] width 47 height 46
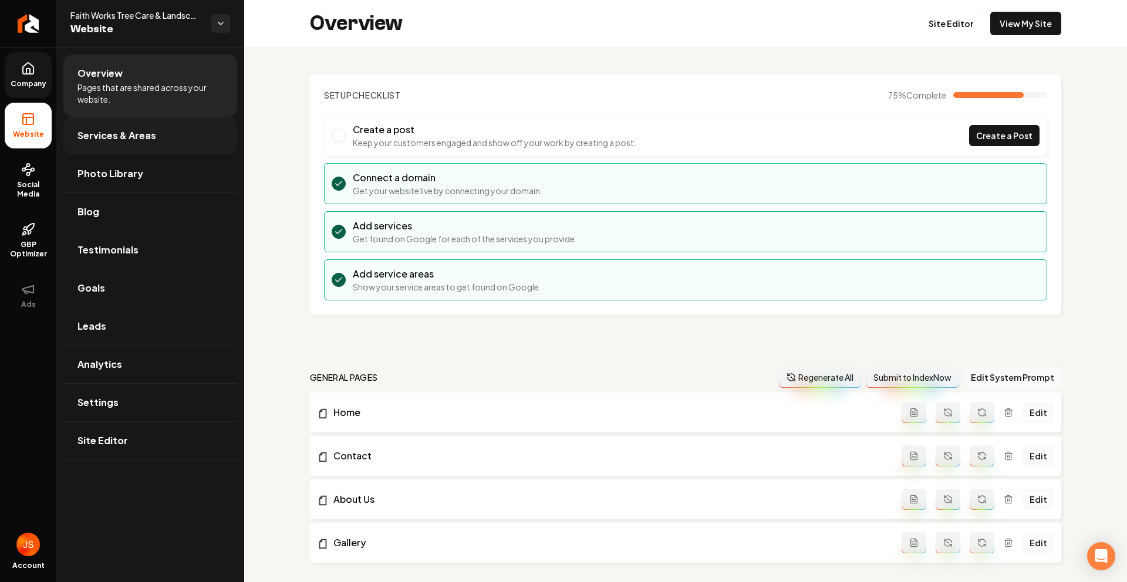
click at [94, 143] on link "Services & Areas" at bounding box center [150, 136] width 174 height 38
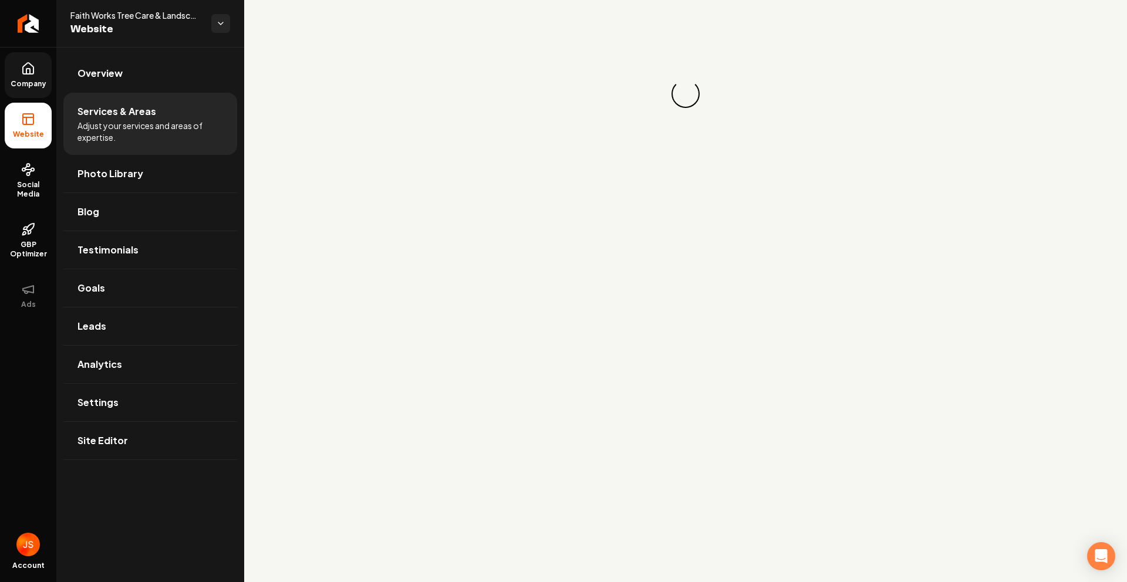
click at [36, 76] on link "Company" at bounding box center [28, 75] width 47 height 46
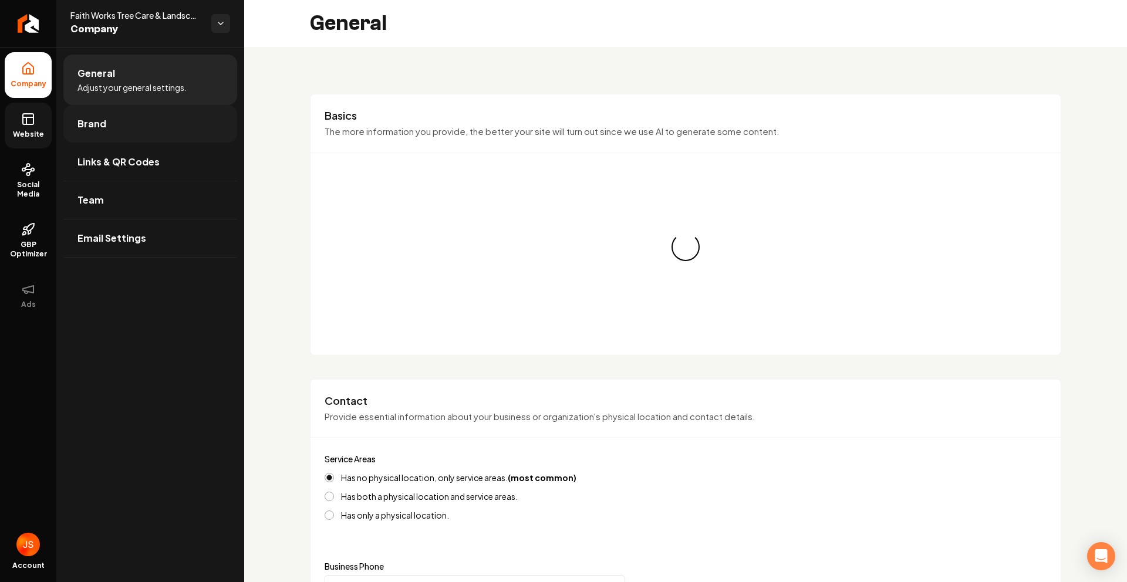
click at [83, 117] on span "Brand" at bounding box center [91, 124] width 29 height 14
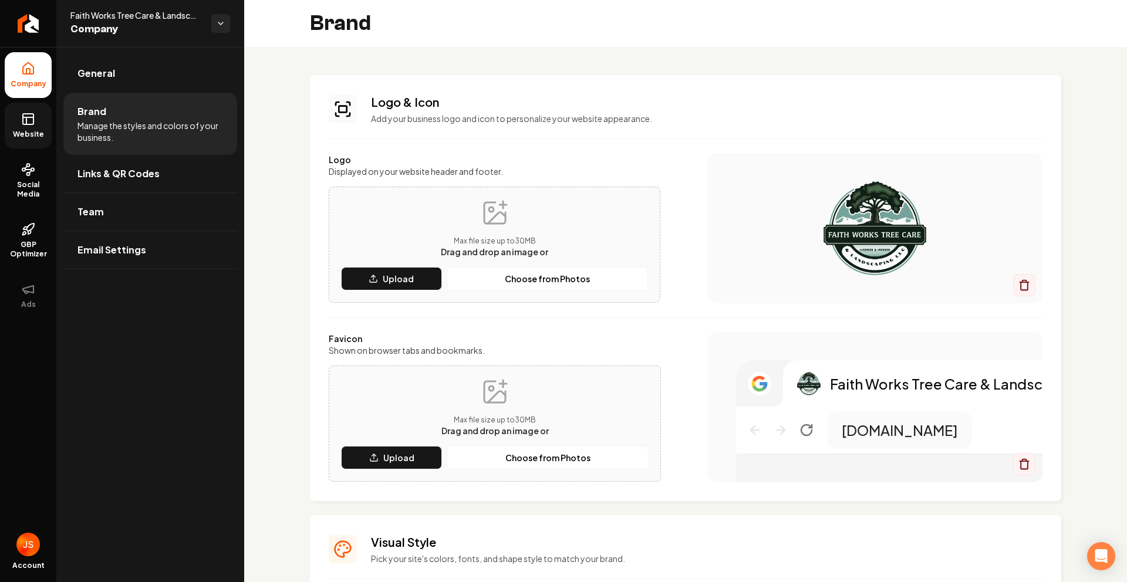
click at [25, 120] on icon at bounding box center [28, 119] width 14 height 14
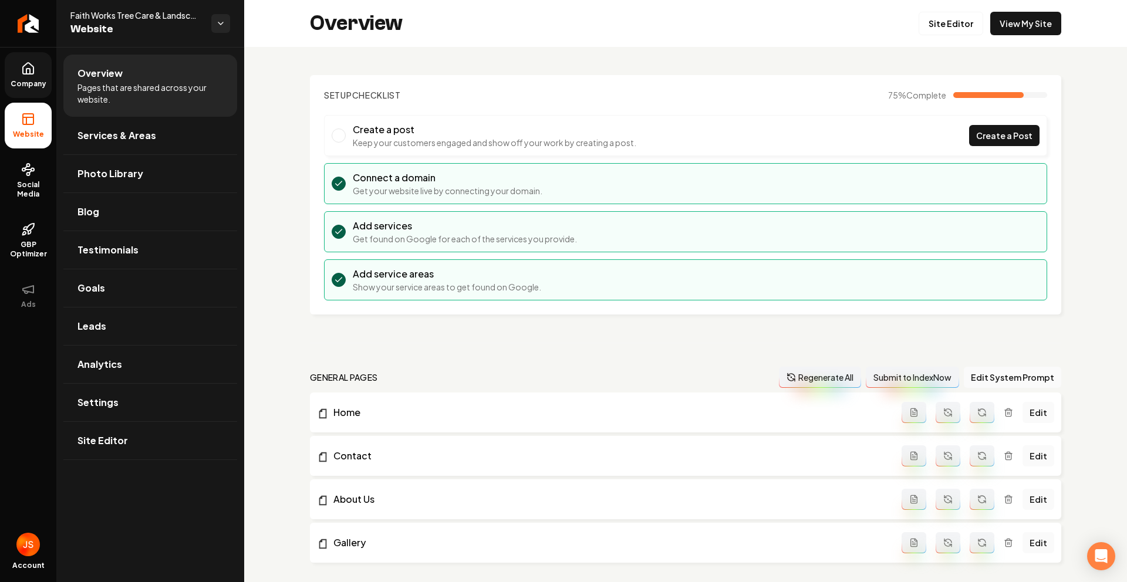
click at [1060, 9] on div "Overview Site Editor View My Site" at bounding box center [685, 23] width 883 height 47
click at [1023, 19] on link "View My Site" at bounding box center [1025, 23] width 71 height 23
click at [28, 71] on icon at bounding box center [28, 69] width 14 height 14
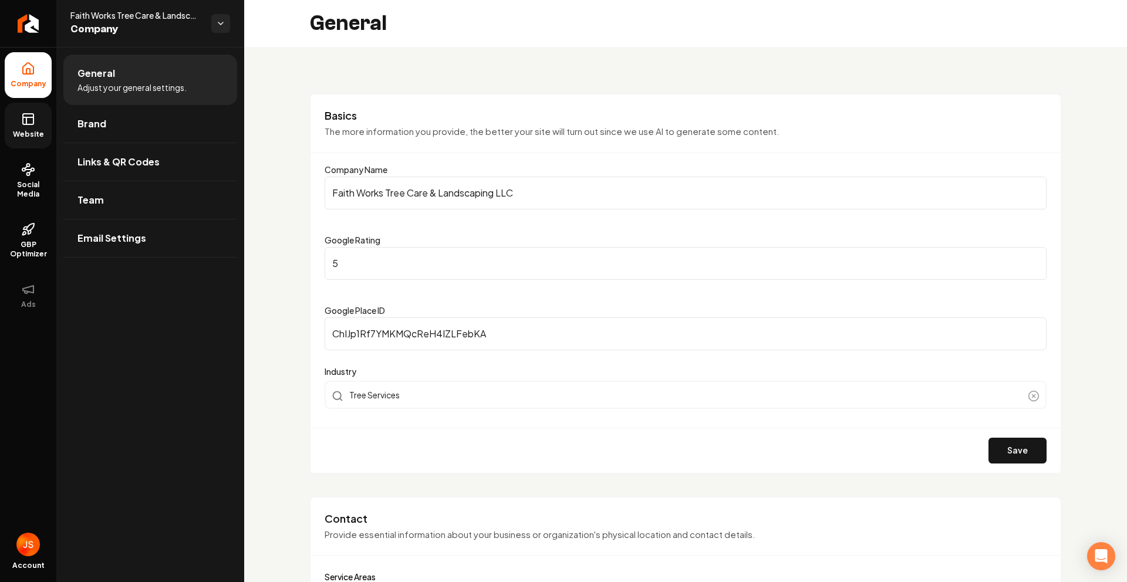
click at [21, 103] on link "Website" at bounding box center [28, 126] width 47 height 46
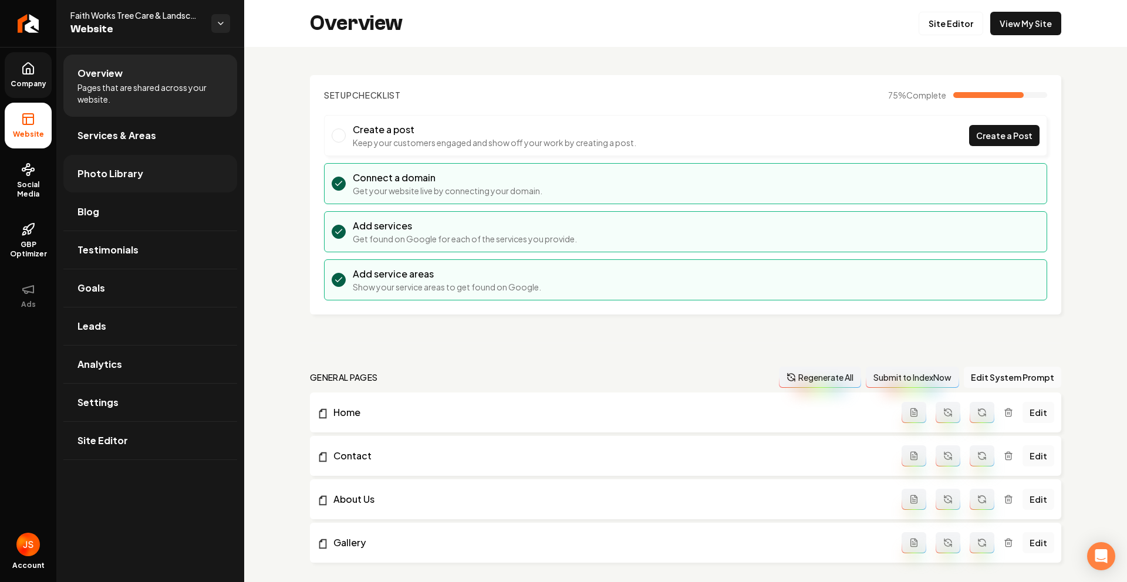
click at [94, 177] on span "Photo Library" at bounding box center [110, 174] width 66 height 14
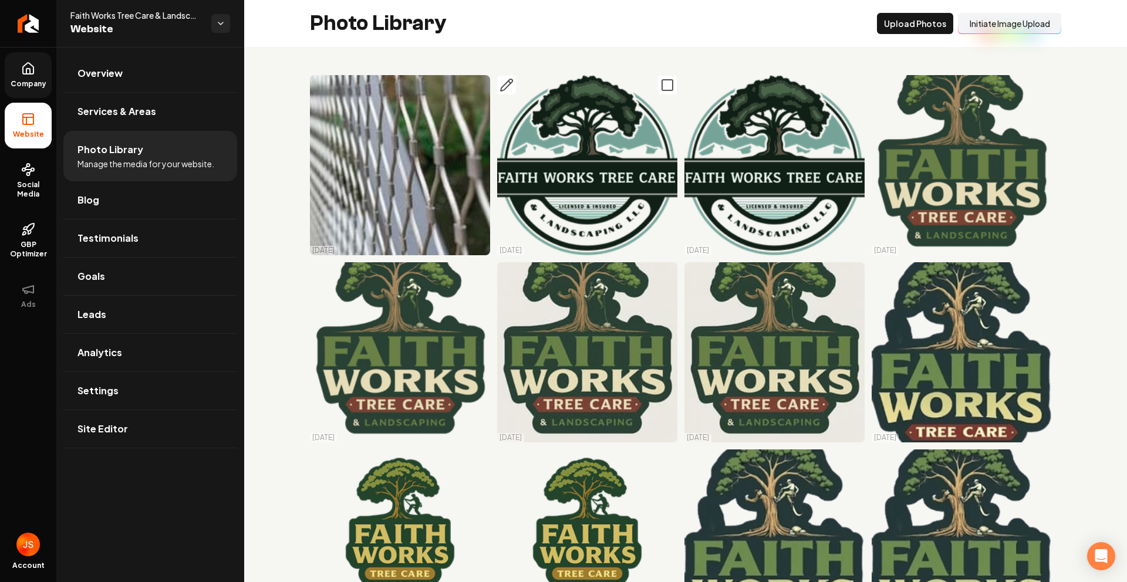
click at [544, 160] on img "Main content area" at bounding box center [587, 165] width 180 height 180
click at [35, 73] on link "Company" at bounding box center [28, 75] width 47 height 46
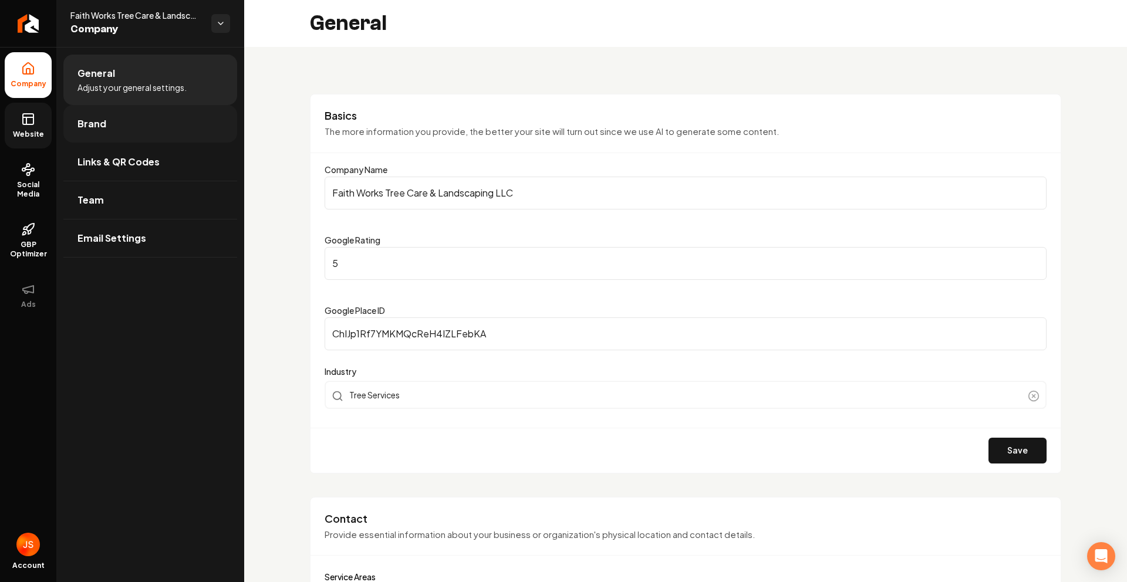
click at [83, 117] on span "Brand" at bounding box center [91, 124] width 29 height 14
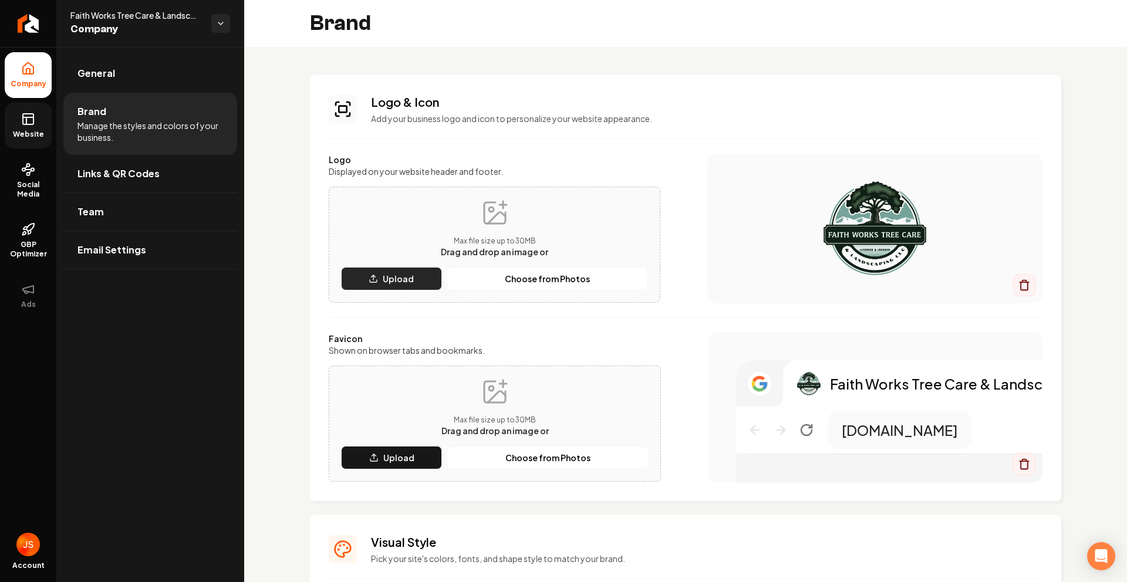
click at [362, 272] on button "Upload" at bounding box center [391, 278] width 101 height 23
click at [566, 280] on p "Choose from Photos" at bounding box center [547, 279] width 85 height 12
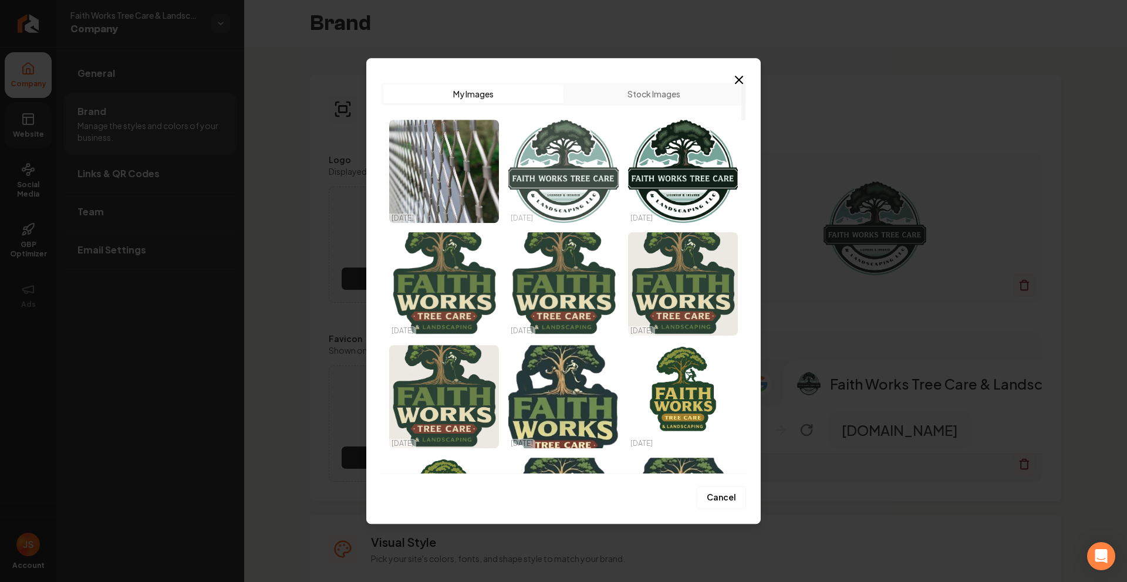
click at [572, 175] on img "Select image image_68e65ad45c7cd75eb83ad639.png" at bounding box center [563, 171] width 110 height 103
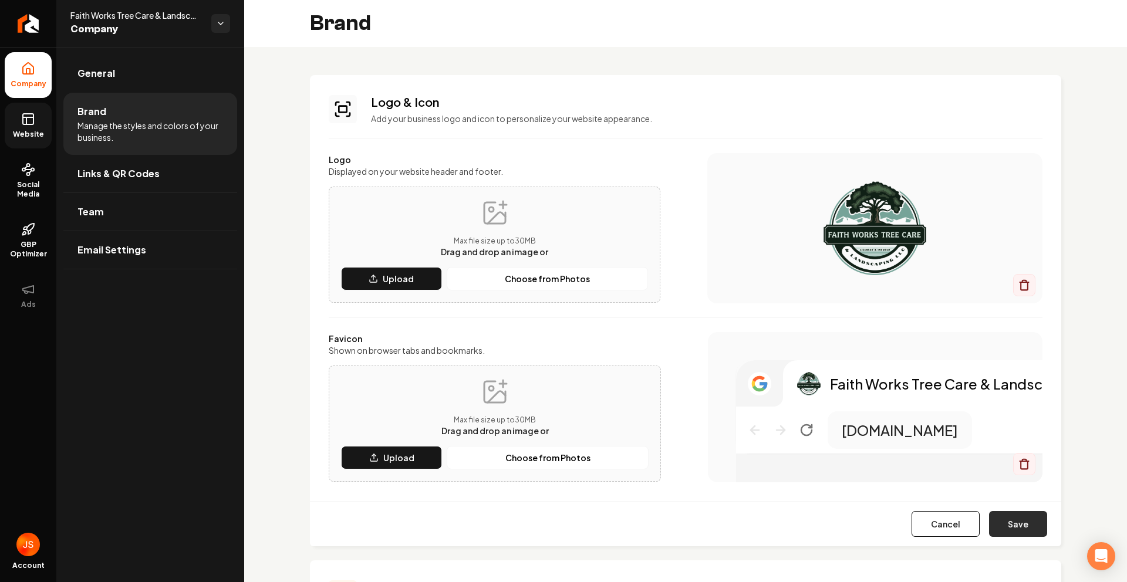
click at [1001, 523] on button "Save" at bounding box center [1018, 524] width 58 height 26
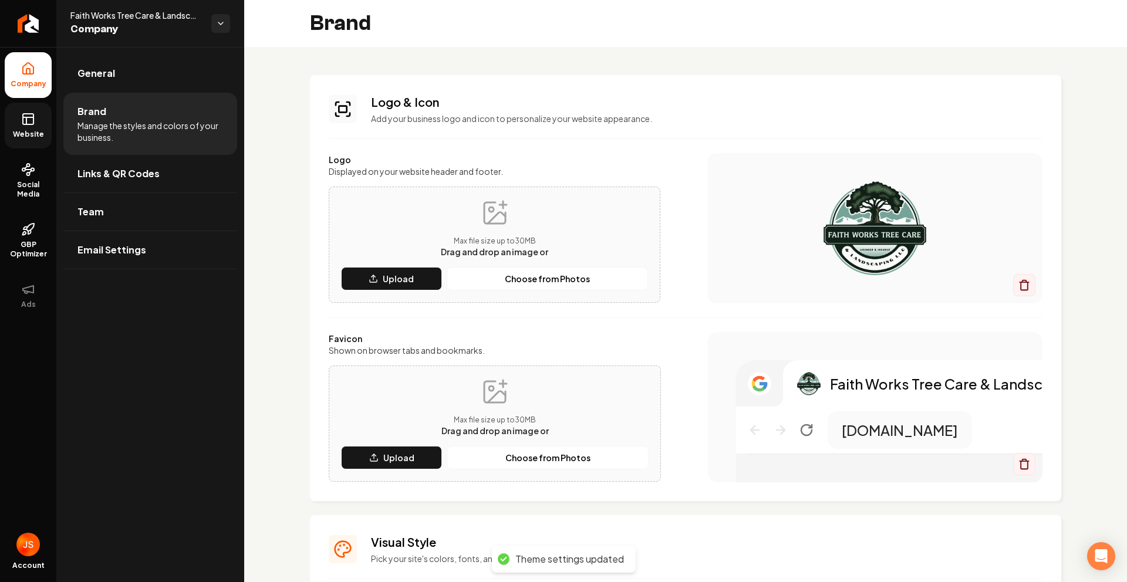
drag, startPoint x: 24, startPoint y: 127, endPoint x: 36, endPoint y: 124, distance: 12.0
click at [24, 127] on link "Website" at bounding box center [28, 126] width 47 height 46
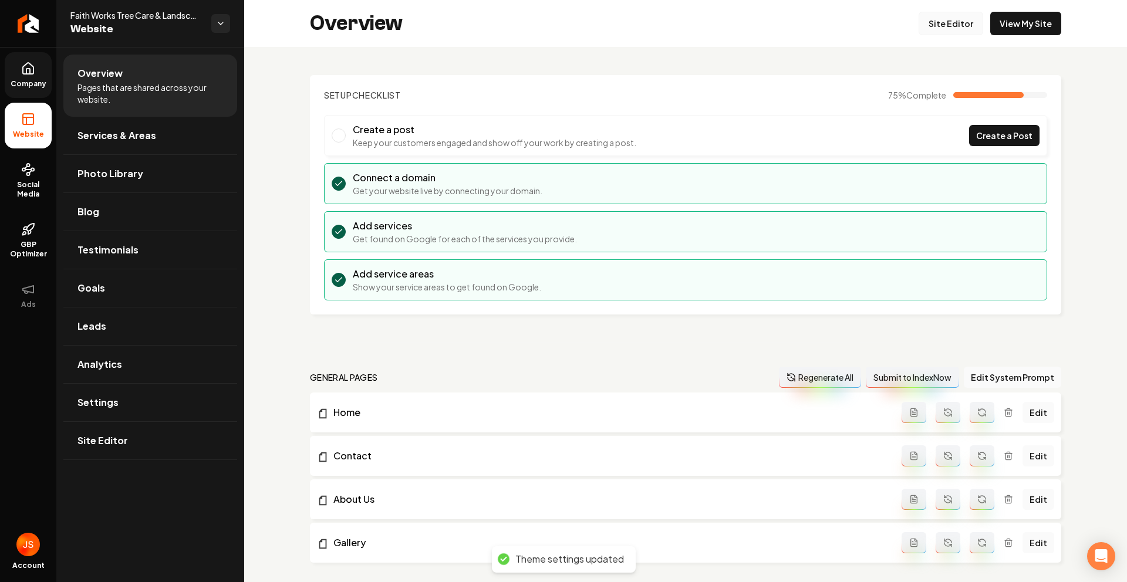
click at [975, 20] on link "Site Editor" at bounding box center [950, 23] width 65 height 23
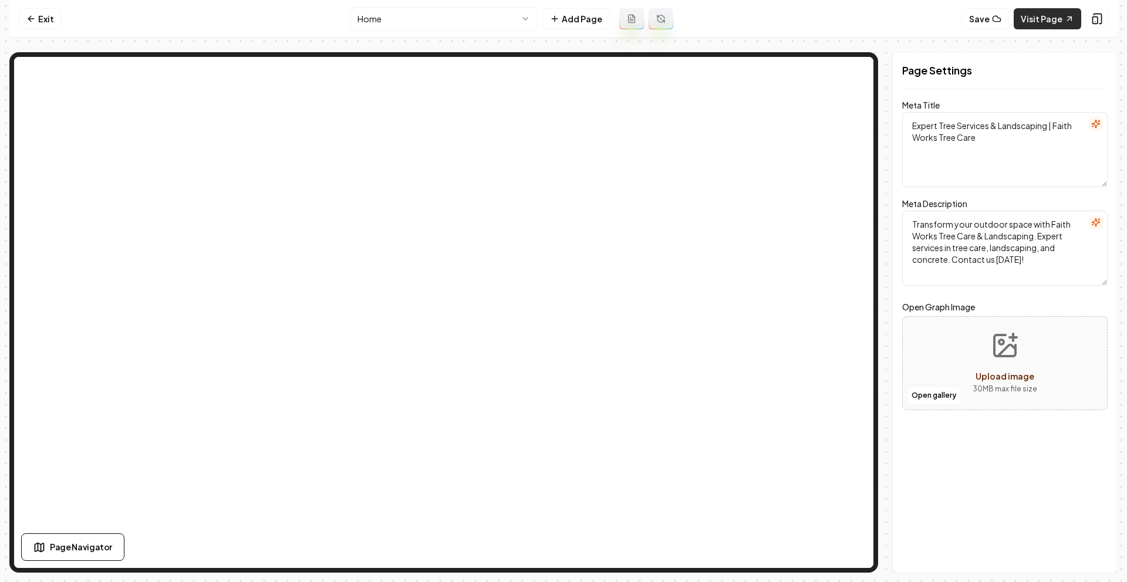
click at [1034, 18] on link "Visit Page" at bounding box center [1047, 18] width 67 height 21
click at [15, 15] on nav "Exit Home Add Page Save Visit Page" at bounding box center [563, 19] width 1108 height 38
click at [20, 18] on link "Exit" at bounding box center [40, 18] width 43 height 21
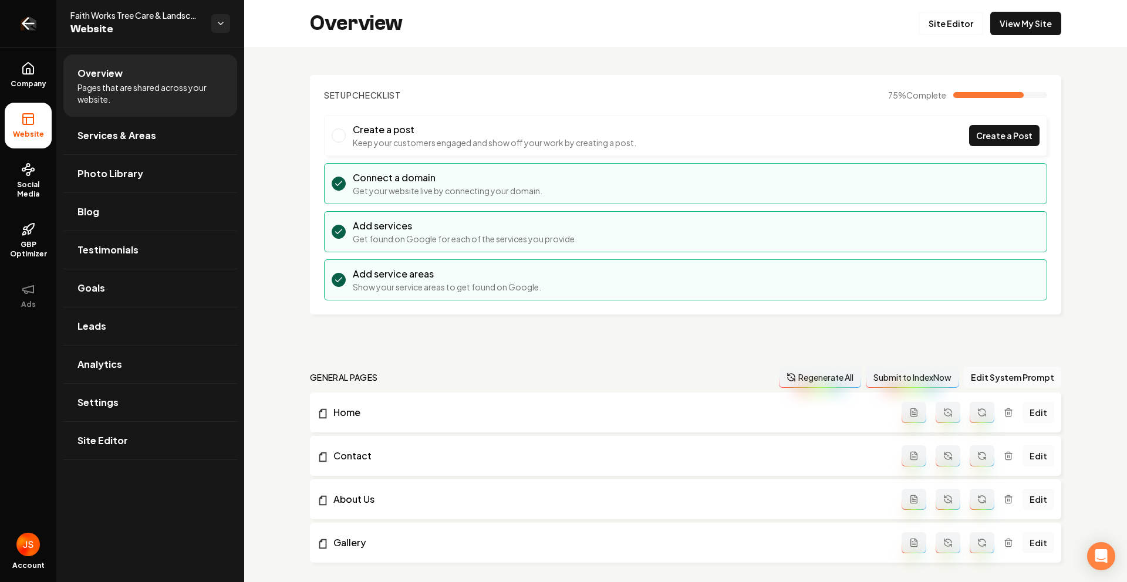
click at [25, 19] on icon "Return to dashboard" at bounding box center [28, 23] width 19 height 19
